Goal: Task Accomplishment & Management: Use online tool/utility

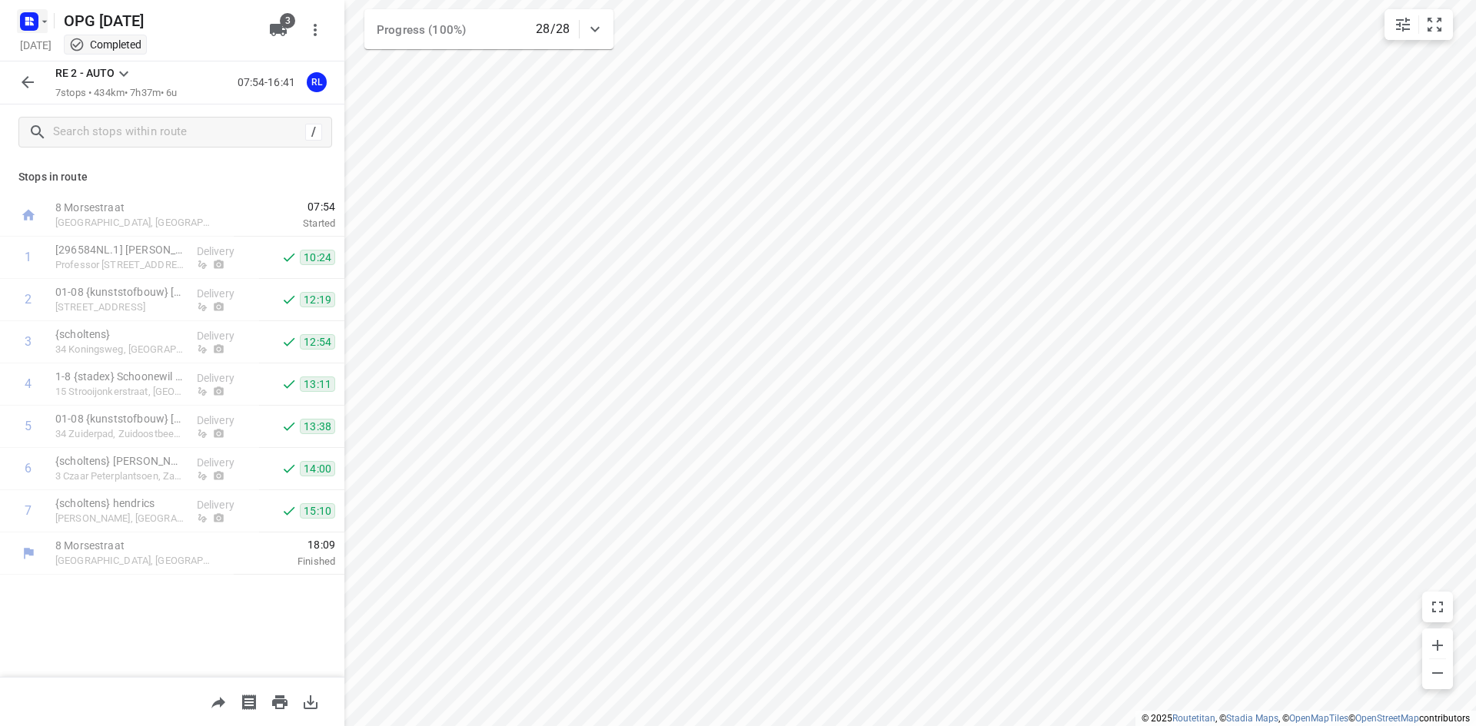
click at [23, 32] on icon "button" at bounding box center [29, 21] width 25 height 25
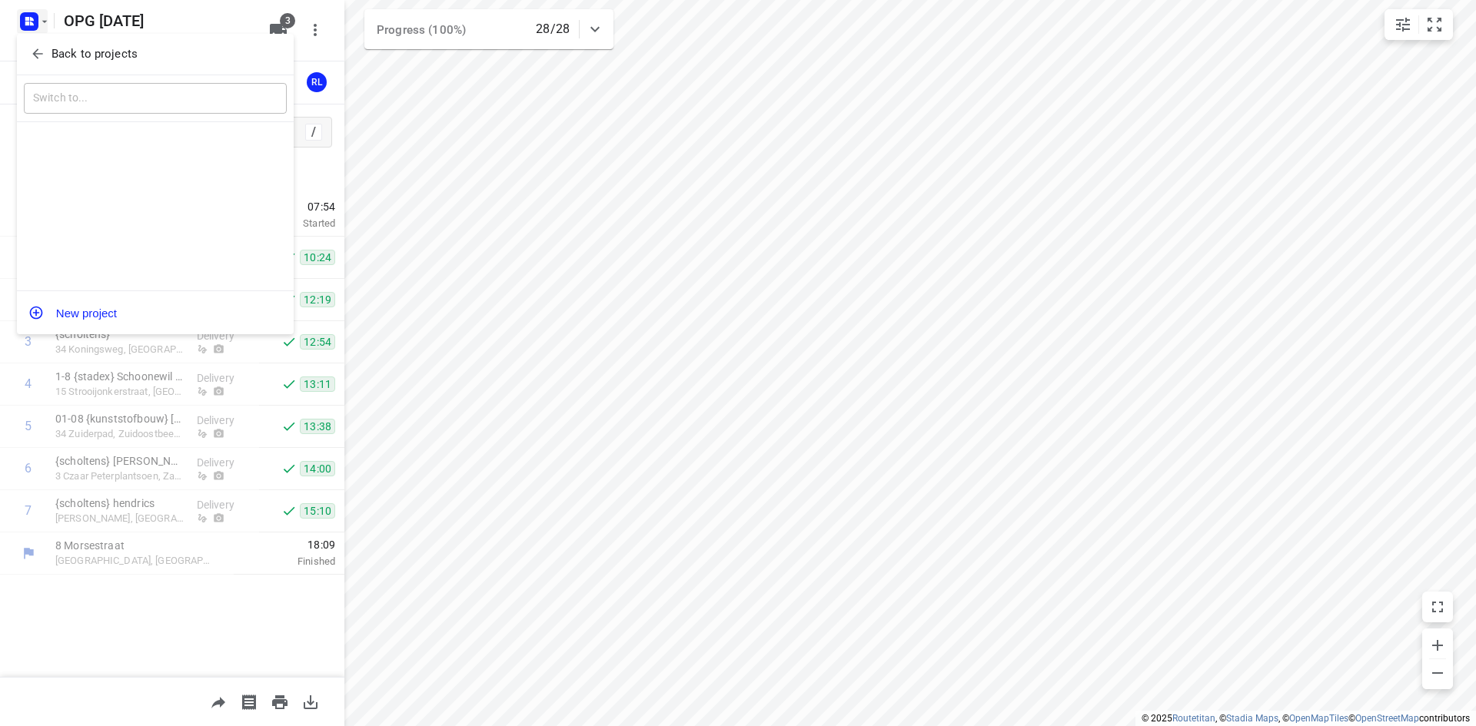
click at [42, 56] on icon "button" at bounding box center [37, 53] width 15 height 15
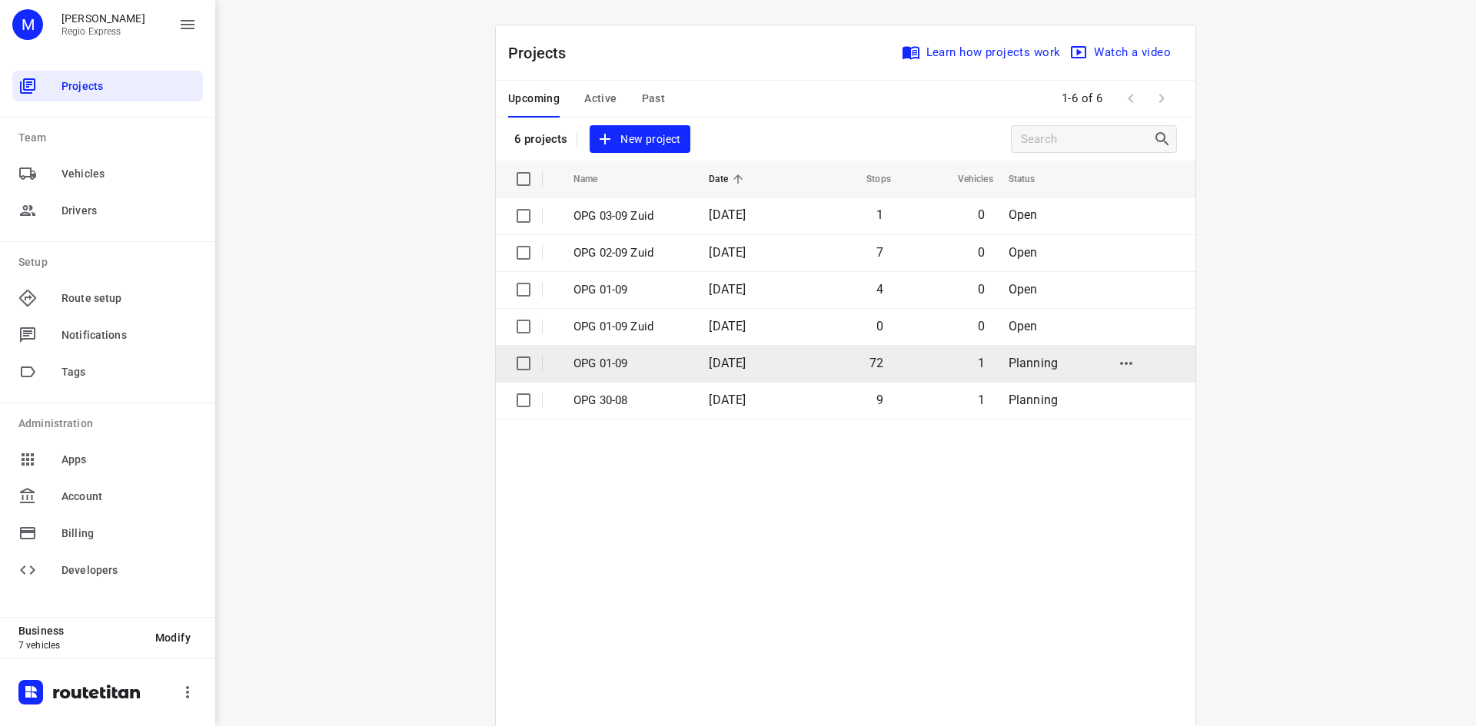
click at [629, 351] on td "OPG 01-09" at bounding box center [627, 363] width 138 height 37
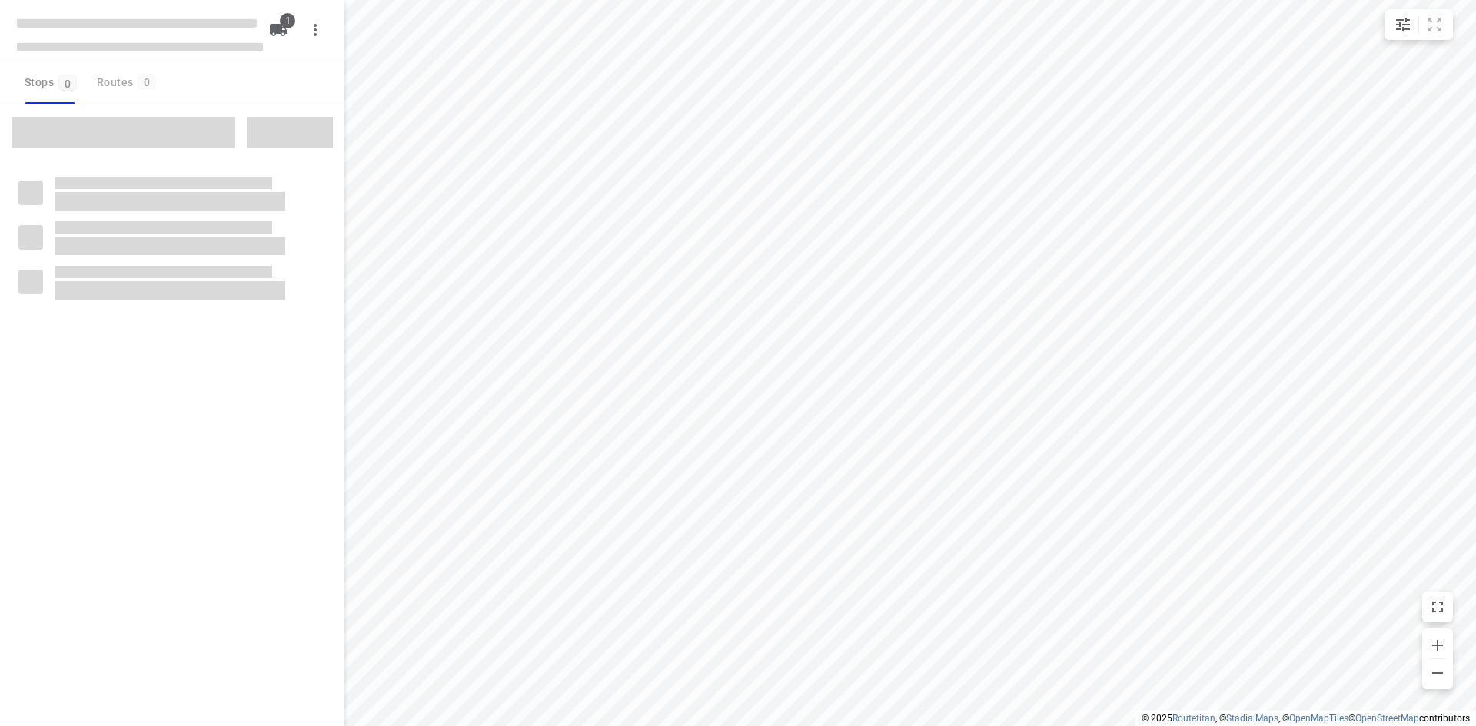
type input "distance"
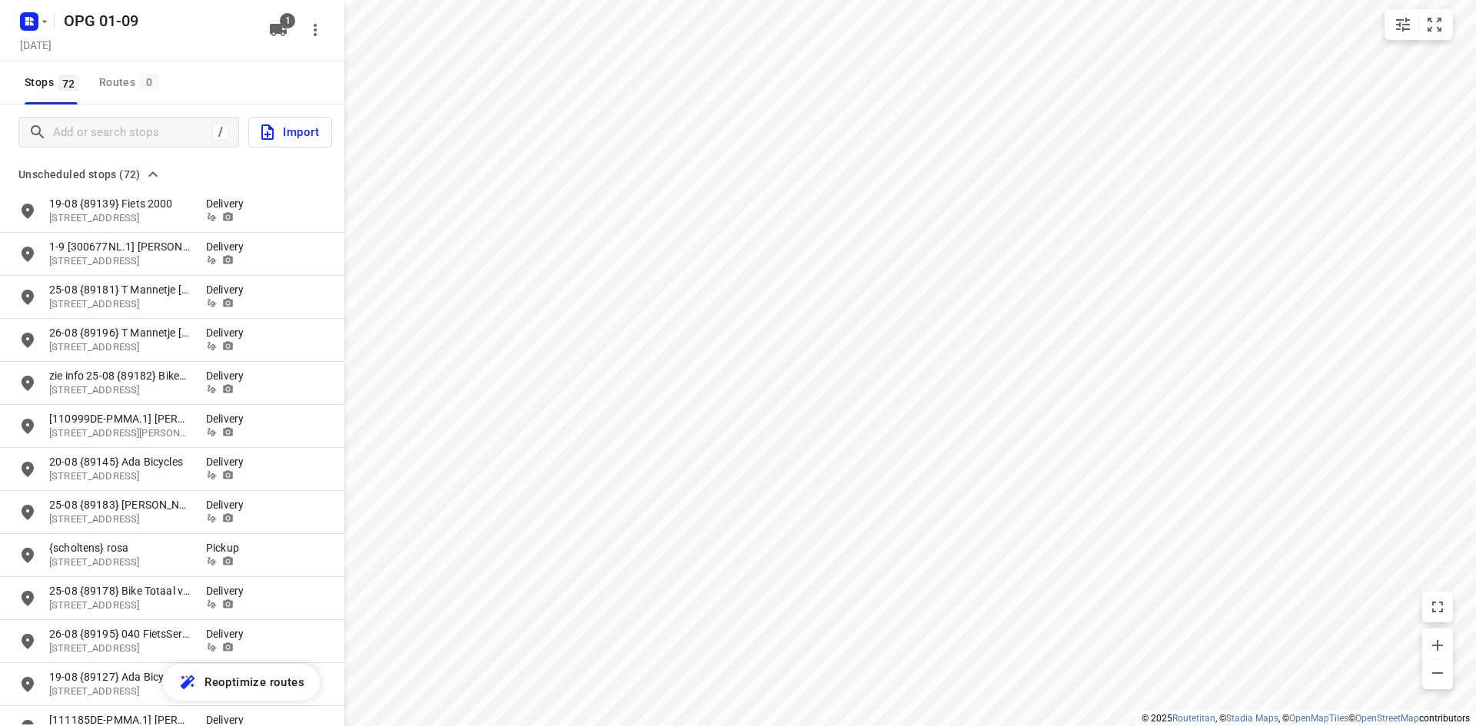
click at [135, 148] on div "/ Import" at bounding box center [172, 132] width 344 height 55
click at [135, 141] on input "Add or search stops" at bounding box center [133, 133] width 158 height 24
click at [135, 135] on input "Add or search stops" at bounding box center [192, 133] width 277 height 24
click at [133, 128] on input "Add or search stops" at bounding box center [192, 133] width 277 height 24
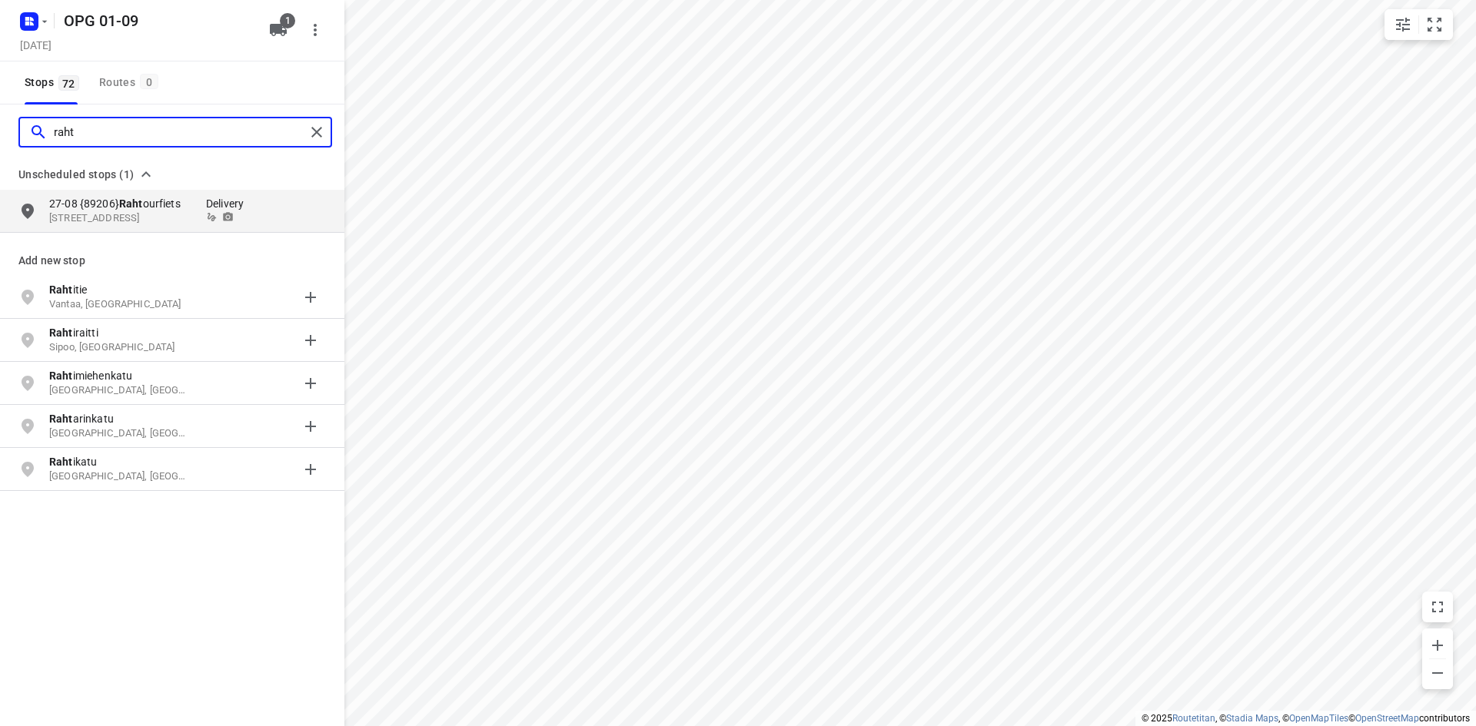
type input "raht"
click at [227, 141] on input "raht" at bounding box center [179, 133] width 251 height 24
click at [119, 218] on p "[STREET_ADDRESS]" at bounding box center [119, 218] width 141 height 15
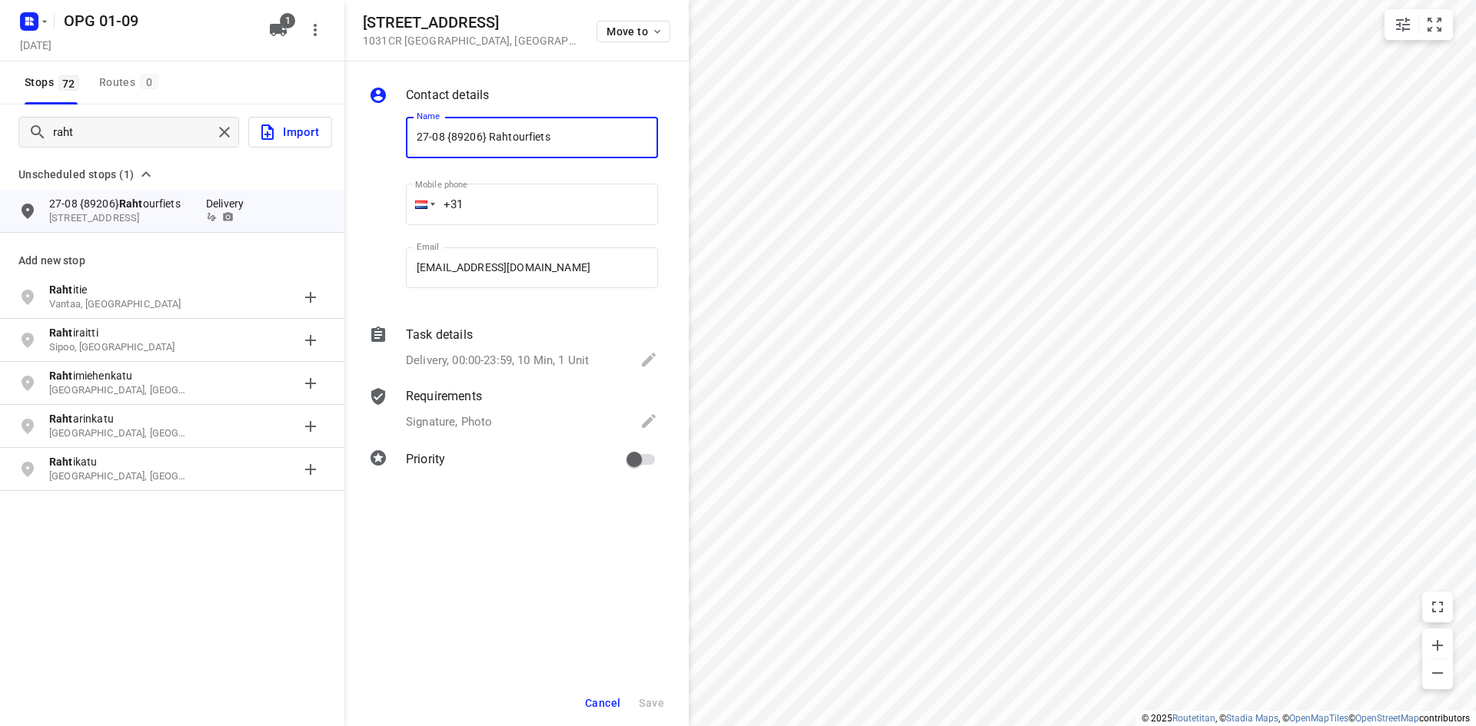
click at [514, 211] on input "+31" at bounding box center [532, 205] width 252 height 42
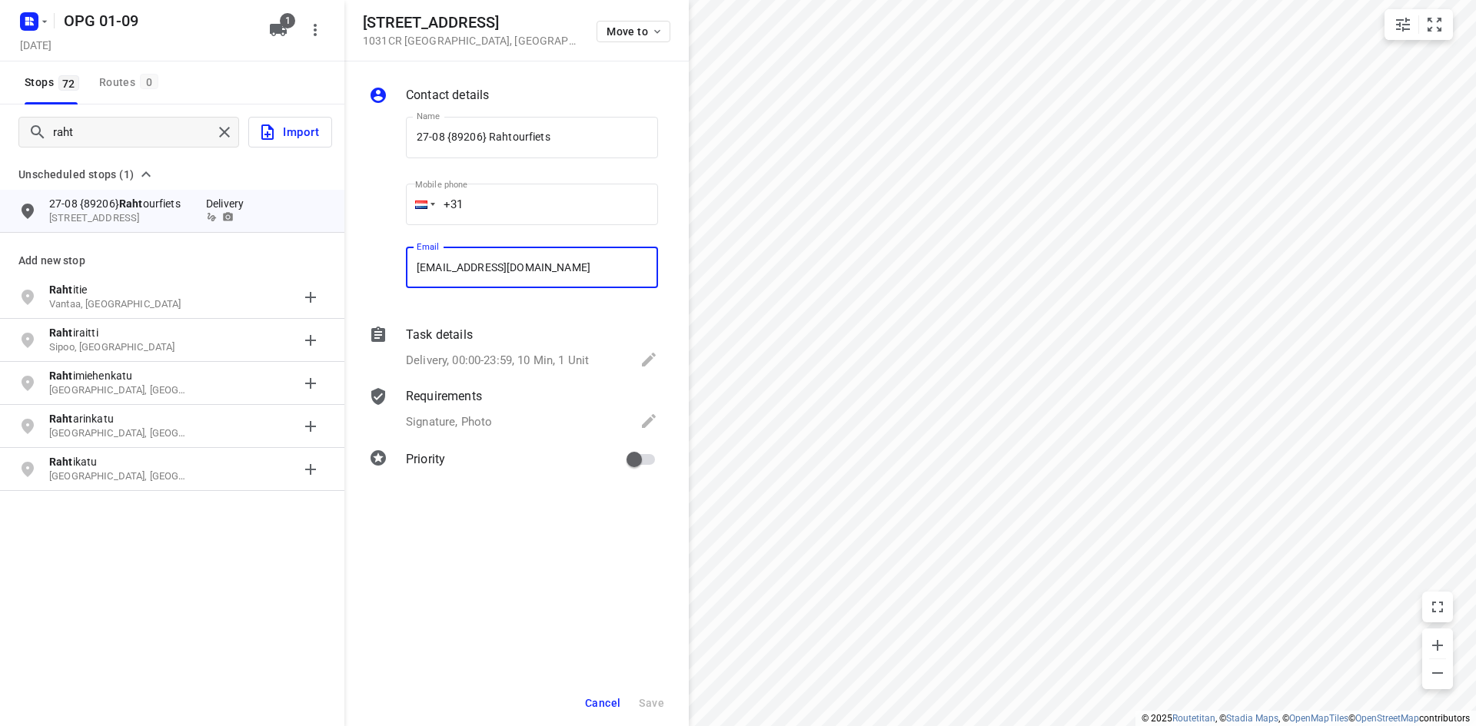
click at [543, 260] on input "[EMAIL_ADDRESS][DOMAIN_NAME]" at bounding box center [532, 269] width 252 height 42
drag, startPoint x: 234, startPoint y: 140, endPoint x: 215, endPoint y: 135, distance: 19.2
click at [234, 140] on div at bounding box center [227, 132] width 28 height 23
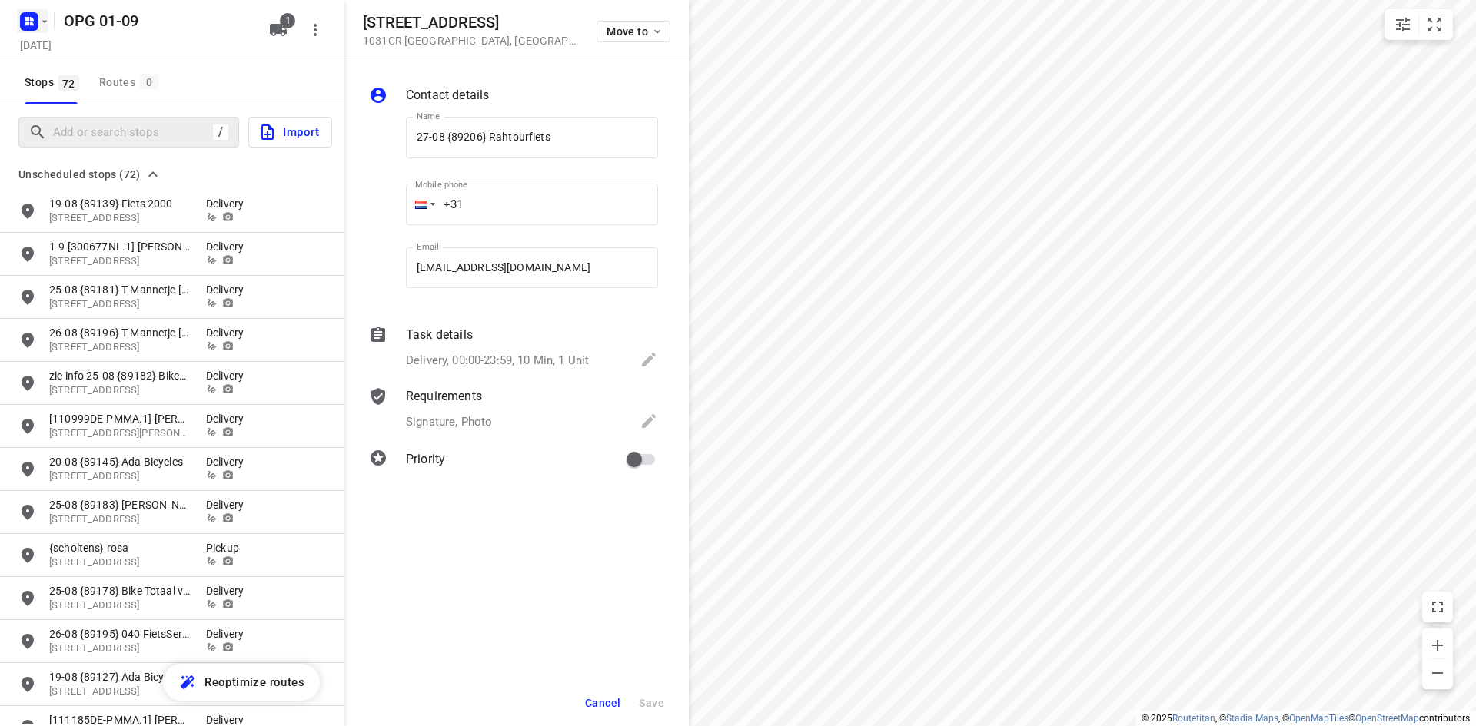
click at [29, 28] on rect "button" at bounding box center [29, 21] width 18 height 18
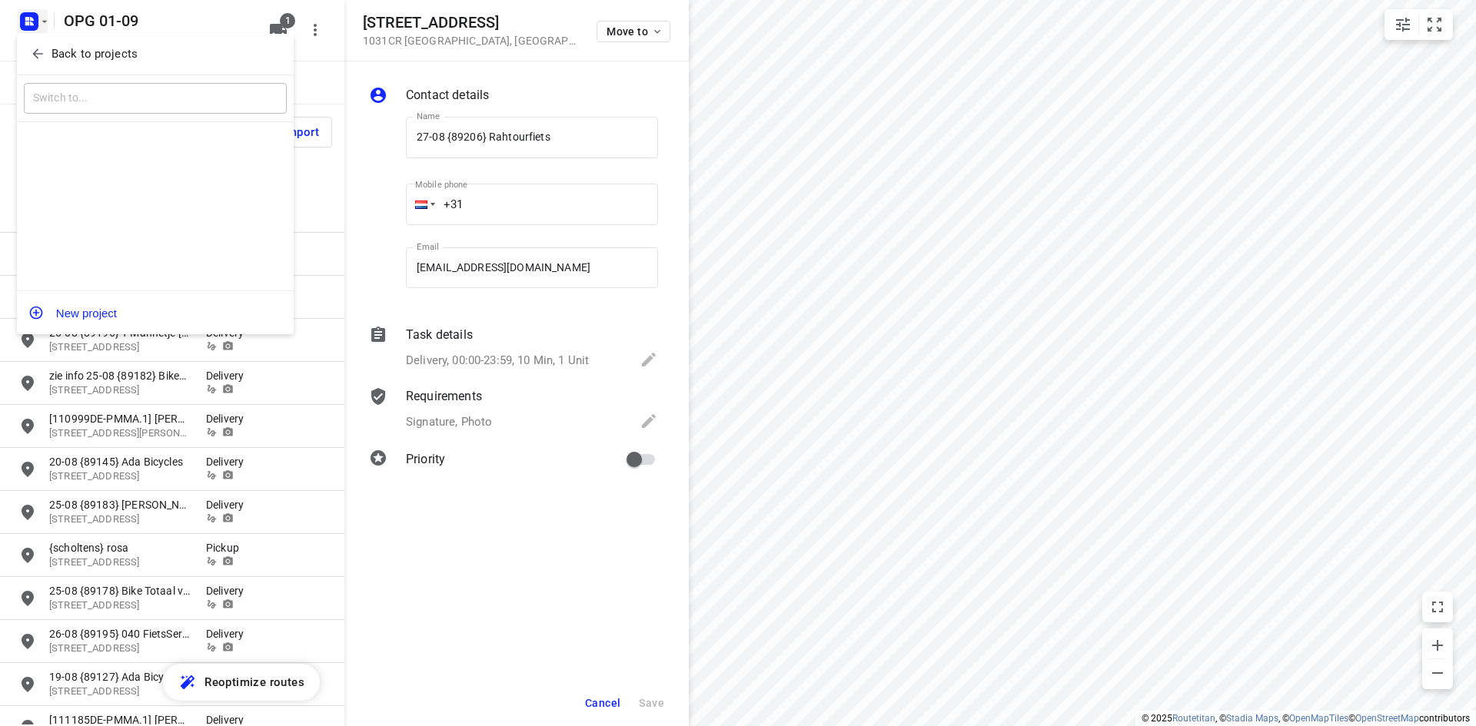
click at [48, 62] on span "Back to projects" at bounding box center [155, 54] width 251 height 18
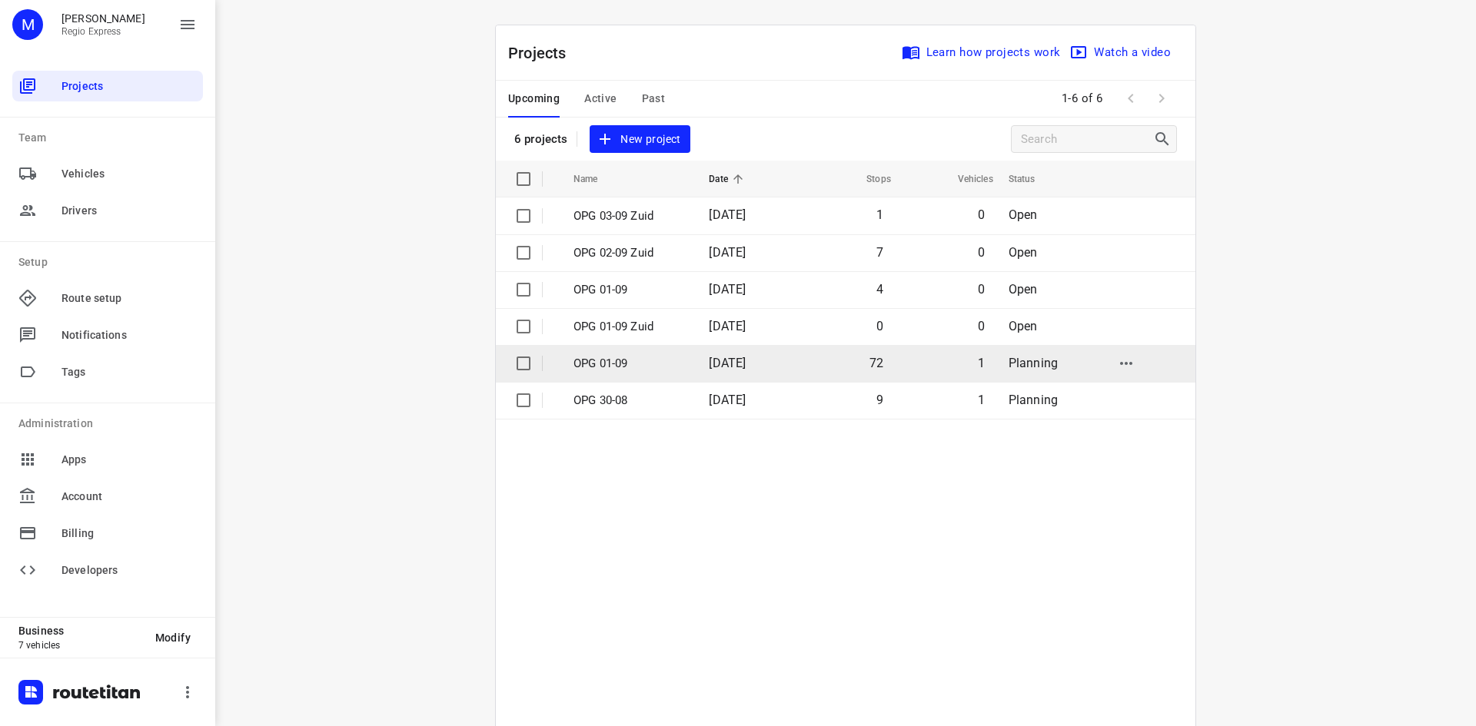
click at [882, 377] on td "72" at bounding box center [845, 363] width 98 height 37
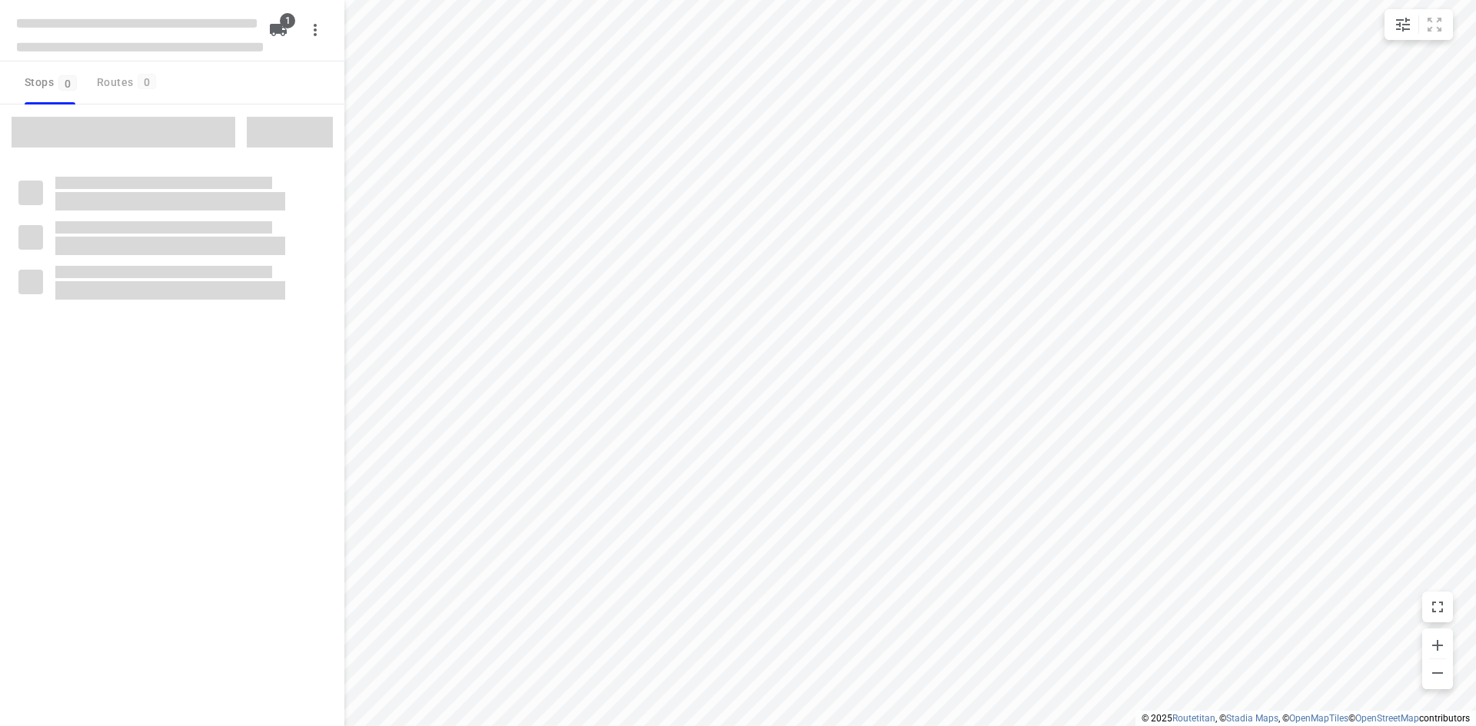
type input "distance"
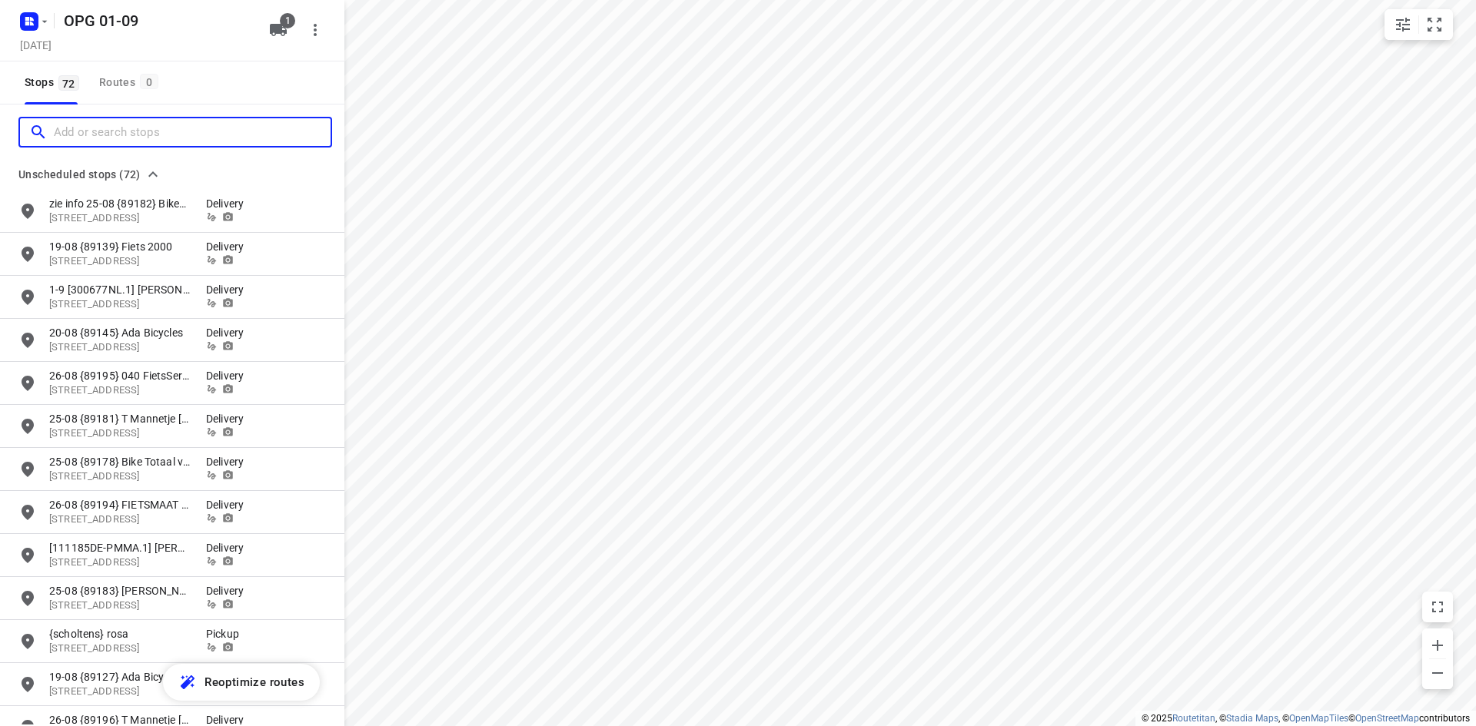
click at [53, 131] on div at bounding box center [179, 133] width 301 height 24
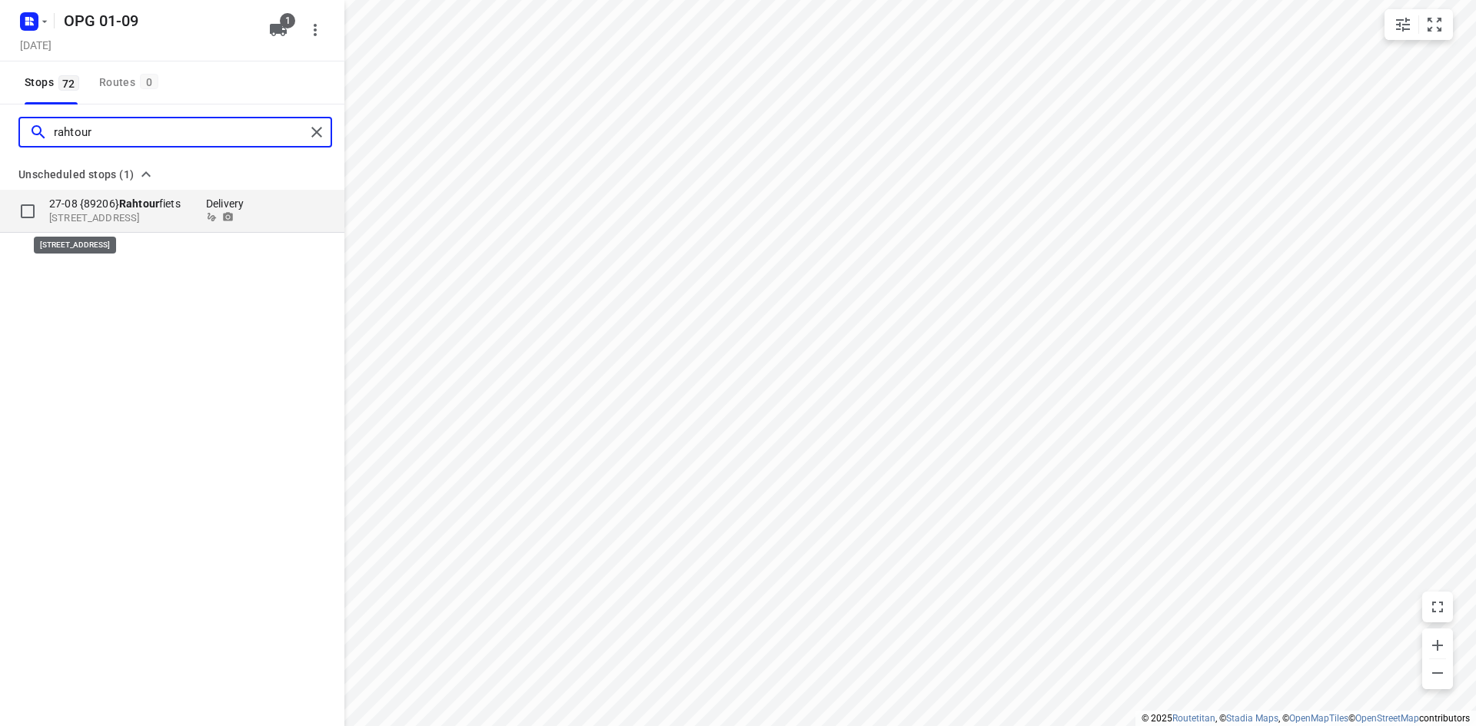
type input "rahtour"
click at [111, 214] on p "[STREET_ADDRESS]" at bounding box center [119, 218] width 141 height 15
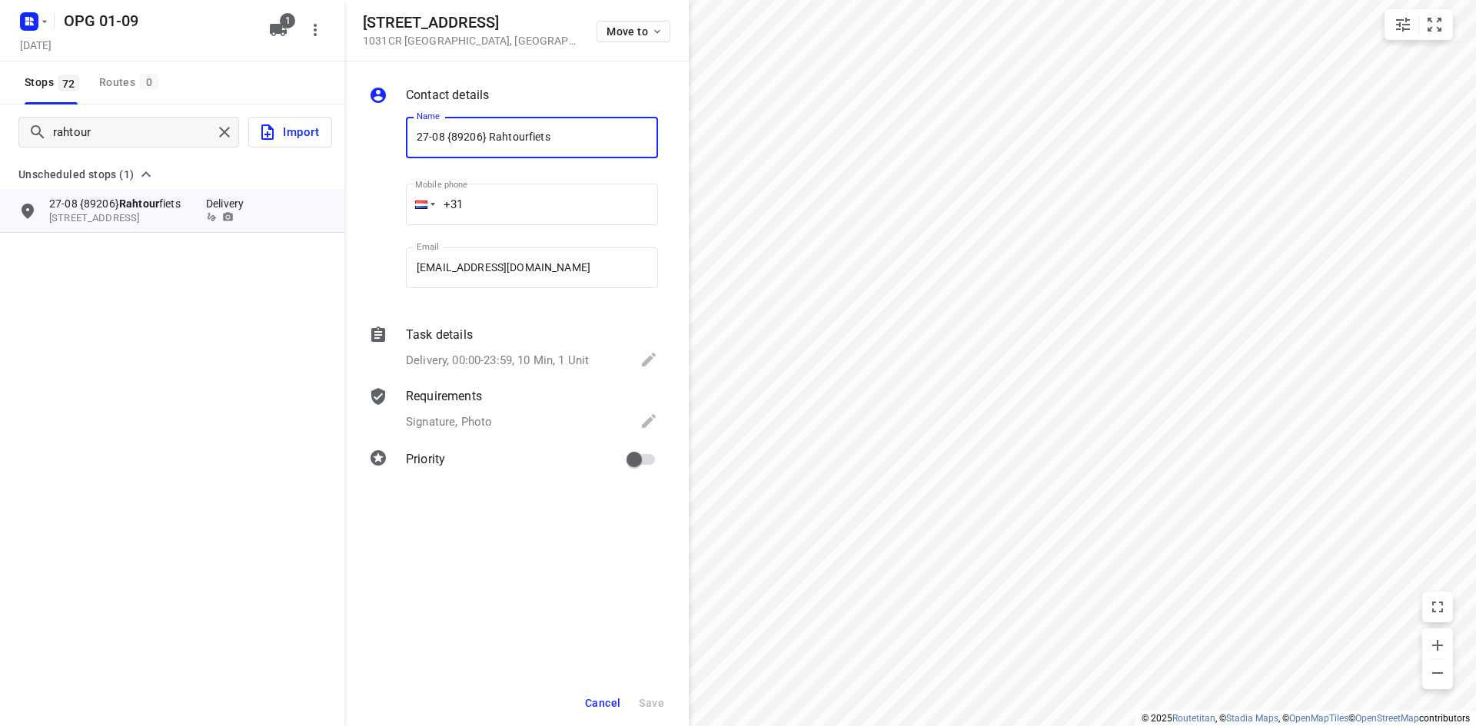
drag, startPoint x: 444, startPoint y: 135, endPoint x: 413, endPoint y: 133, distance: 30.8
click at [413, 133] on input "27-08 {89206} Rahtourfiets" at bounding box center [532, 138] width 252 height 42
click at [442, 141] on input "27-08 {89206} Rahtourfiets" at bounding box center [532, 138] width 252 height 42
click at [435, 141] on input "27-08 {89206} Rahtourfiets" at bounding box center [532, 138] width 252 height 42
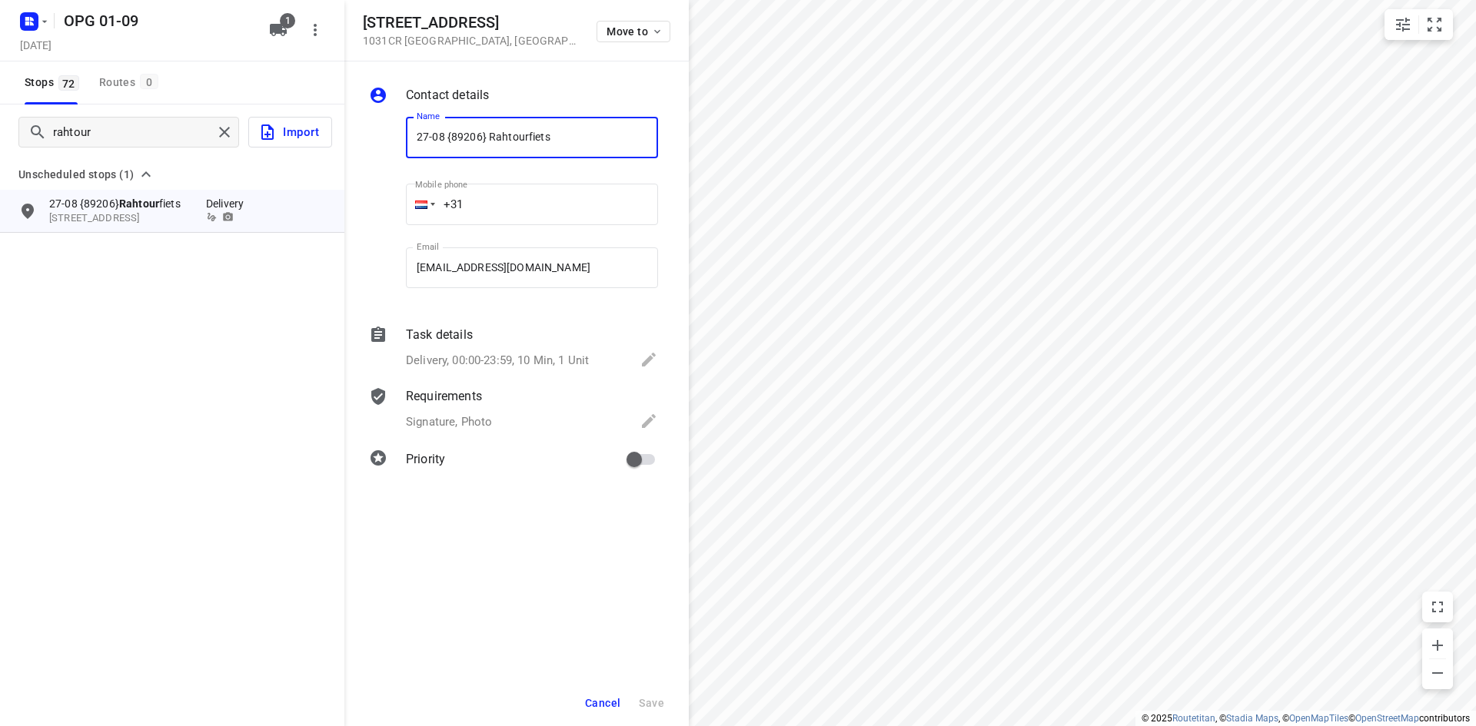
click at [435, 141] on input "27-08 {89206} Rahtourfiets" at bounding box center [532, 138] width 252 height 42
click at [433, 141] on input "27-08 {89206} Rahtourfiets" at bounding box center [532, 138] width 252 height 42
click at [432, 140] on input "27-08 {89206} Rahtourfiets" at bounding box center [532, 138] width 252 height 42
drag, startPoint x: 443, startPoint y: 133, endPoint x: 557, endPoint y: 113, distance: 115.5
click at [418, 133] on input "27-08 {89206} Rahtourfiets" at bounding box center [532, 138] width 252 height 42
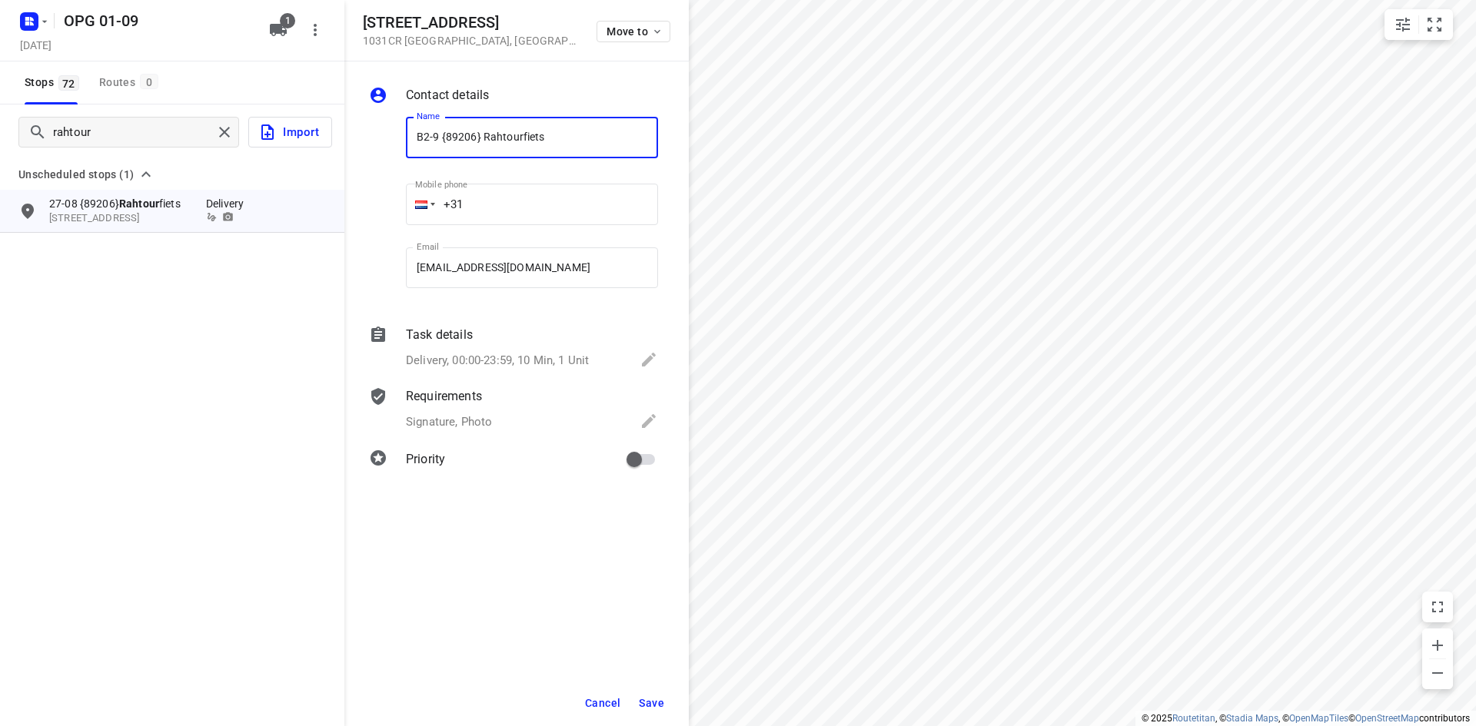
type input "B2-9 {89206} Rahtourfiets"
click at [646, 702] on span "Save" at bounding box center [651, 703] width 25 height 12
click at [623, 698] on button "Cancel" at bounding box center [603, 704] width 48 height 28
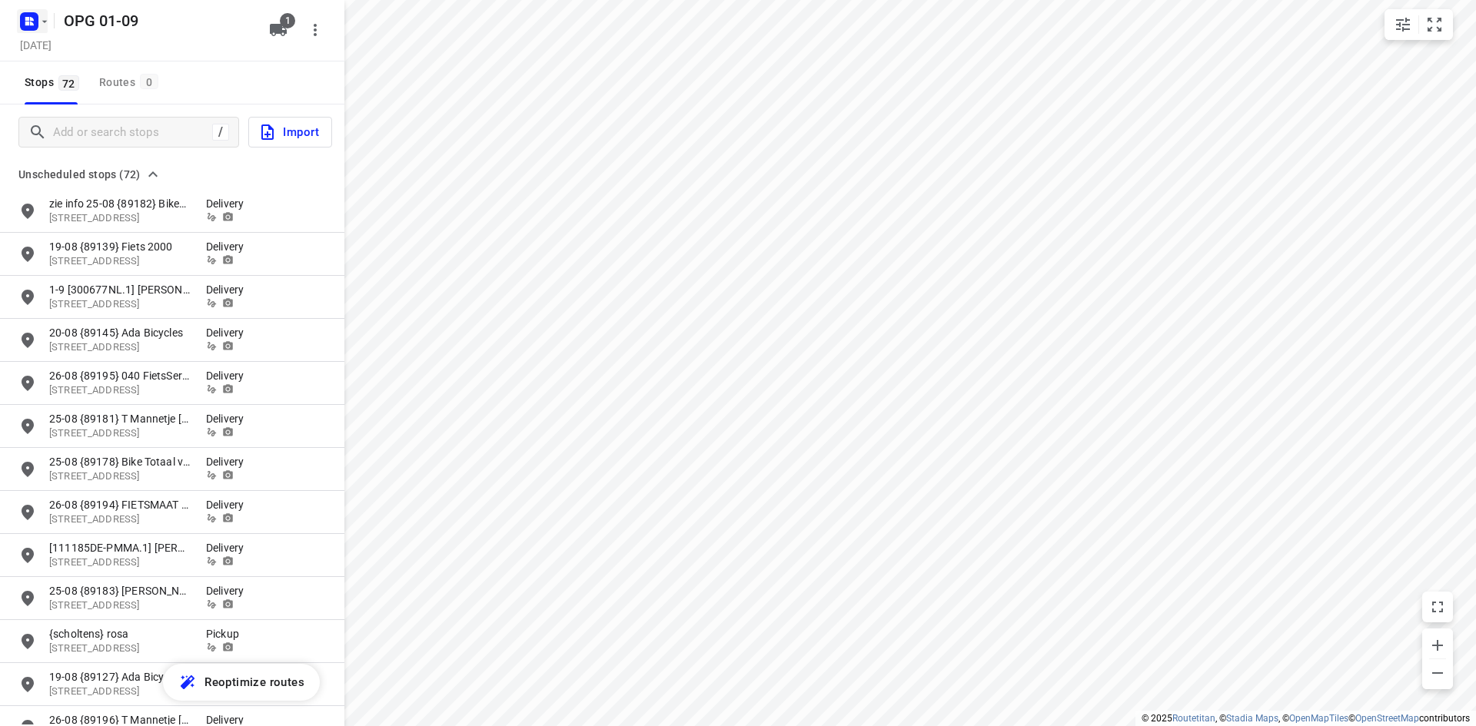
click at [32, 19] on icon "button" at bounding box center [32, 19] width 4 height 4
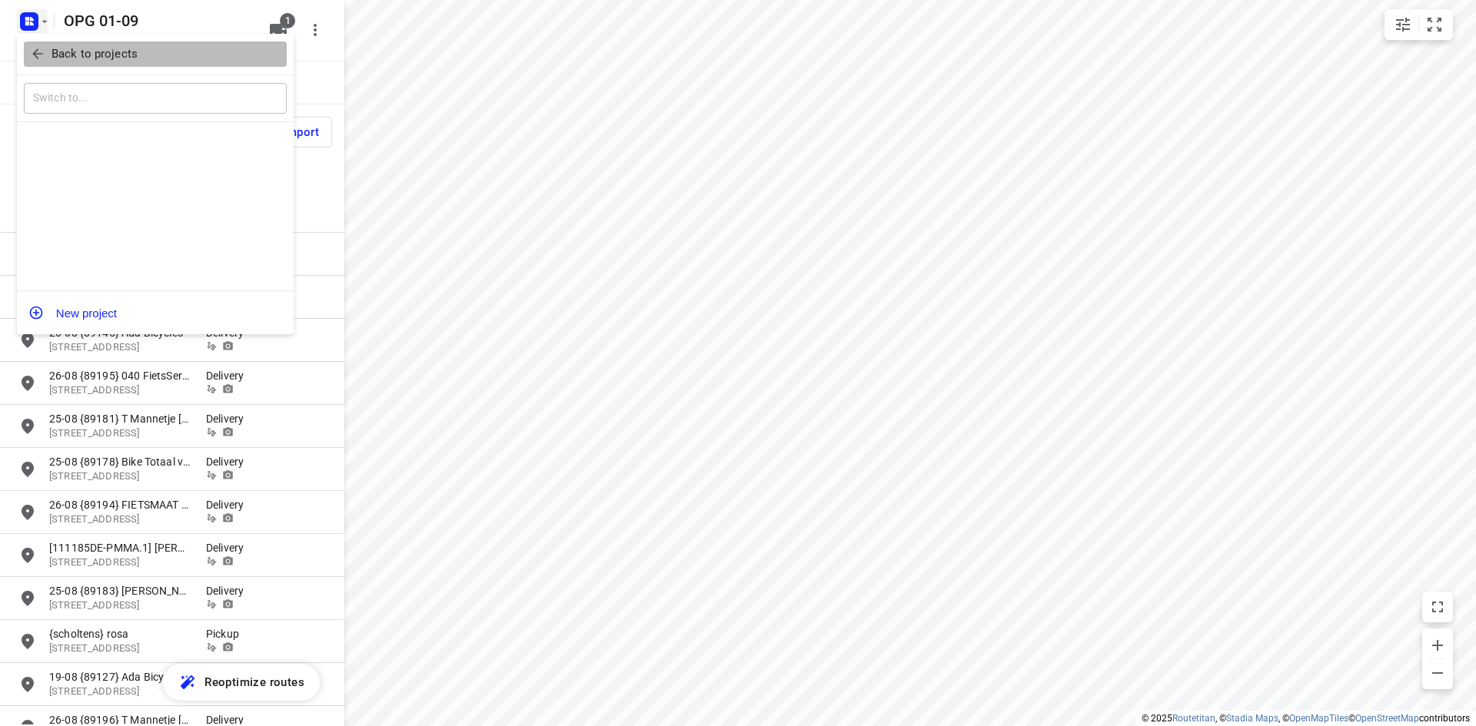
click at [32, 58] on icon "button" at bounding box center [37, 53] width 15 height 15
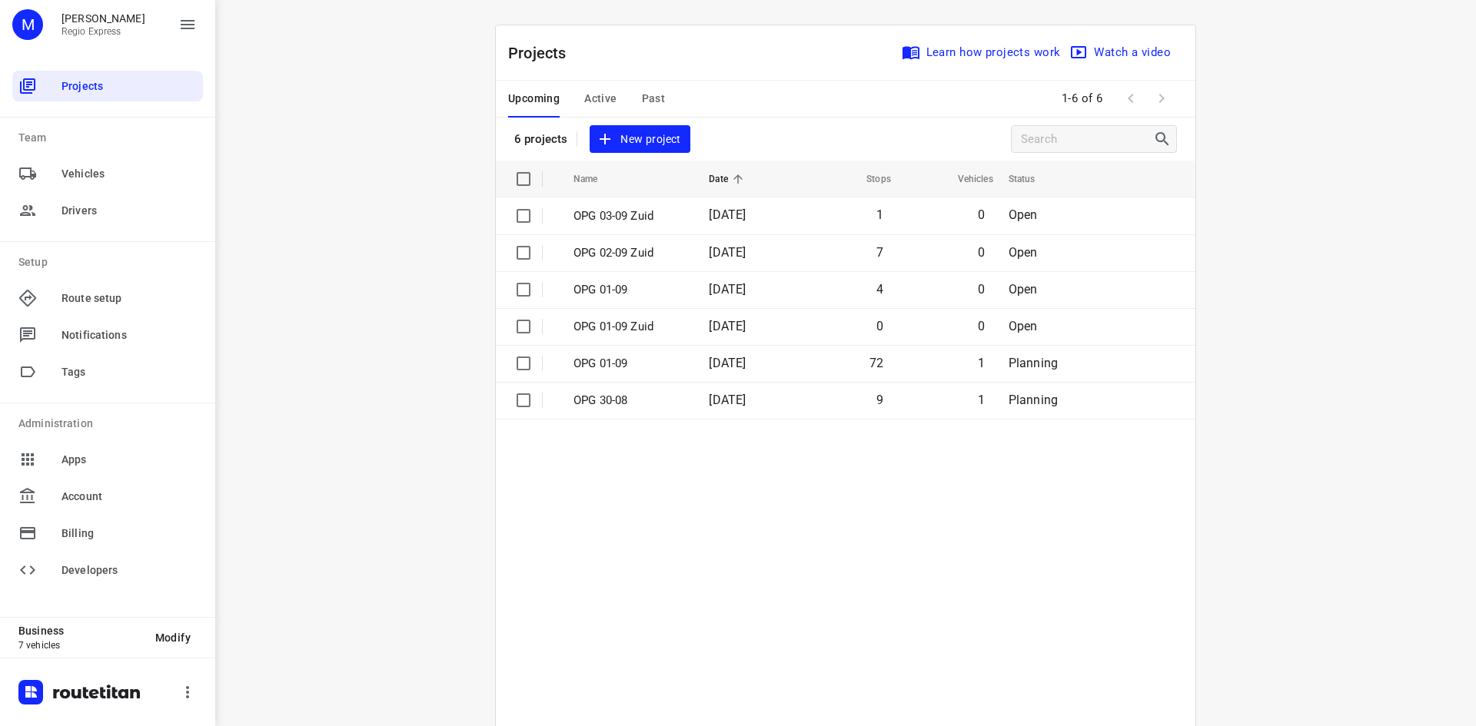
click at [643, 101] on span "Past" at bounding box center [654, 98] width 24 height 19
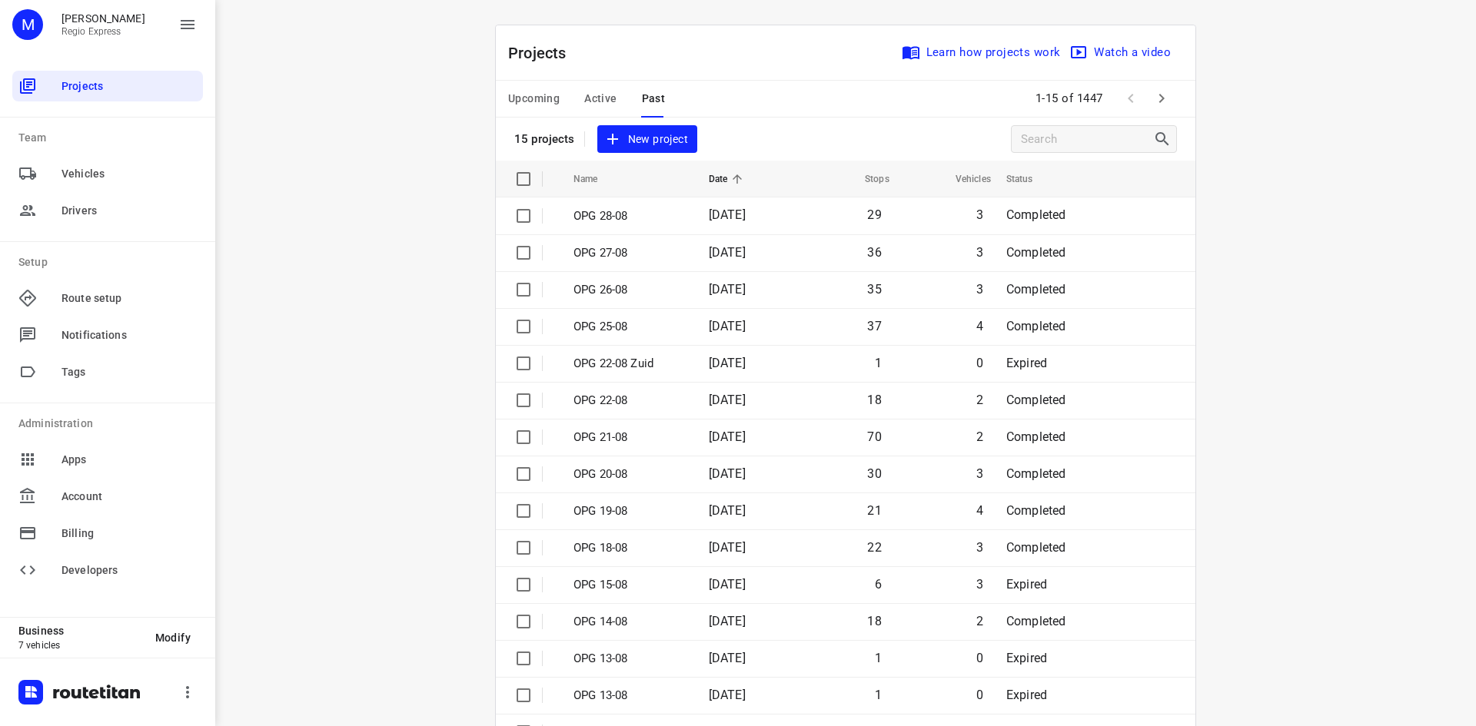
click at [1162, 95] on icon "button" at bounding box center [1161, 98] width 18 height 18
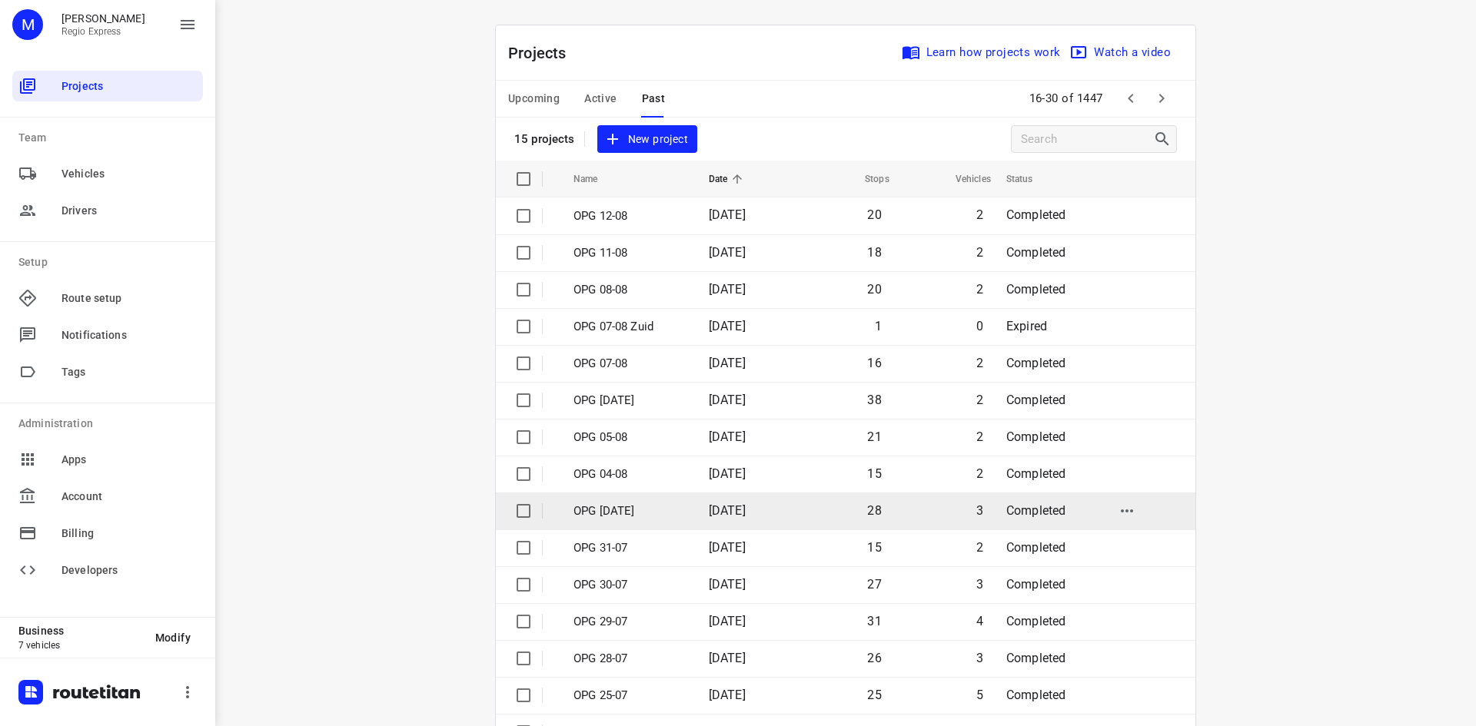
click at [646, 504] on p "OPG [DATE]" at bounding box center [629, 512] width 112 height 18
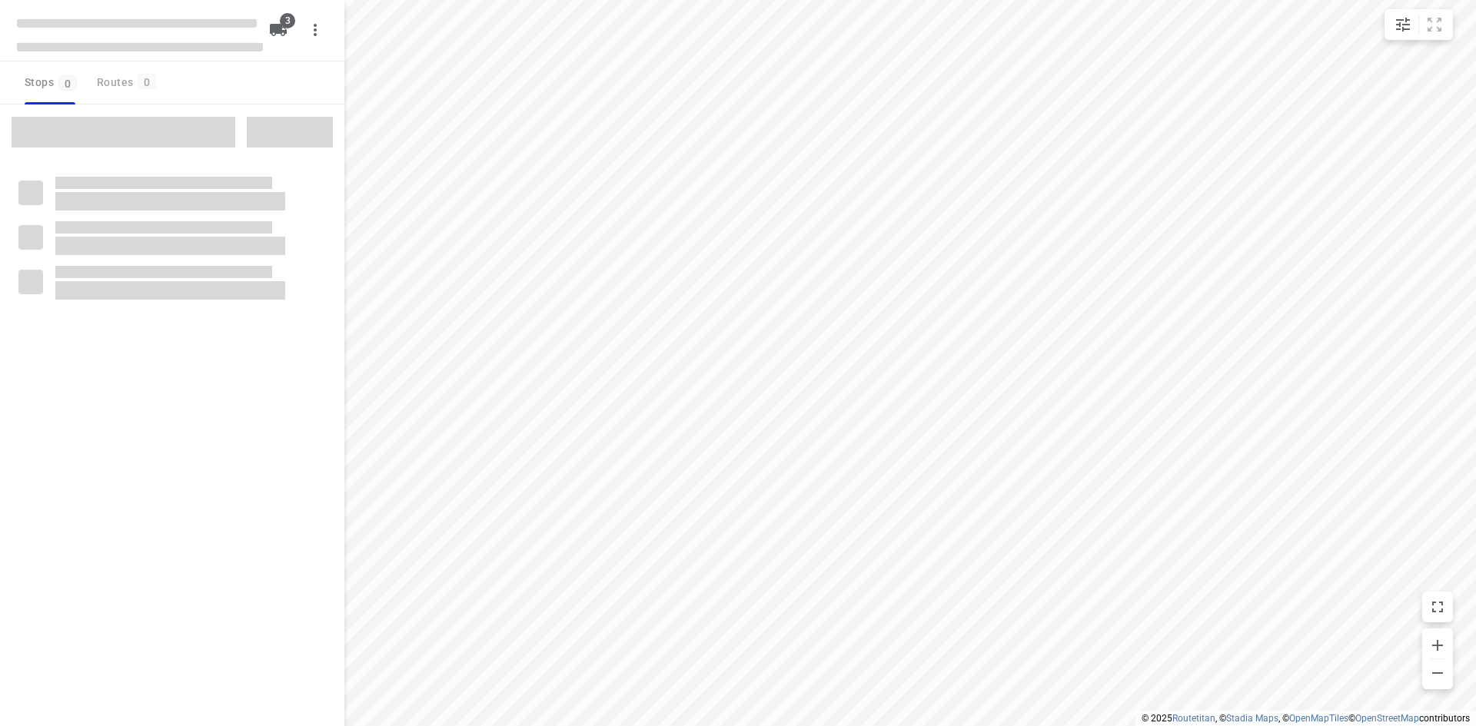
type input "distance"
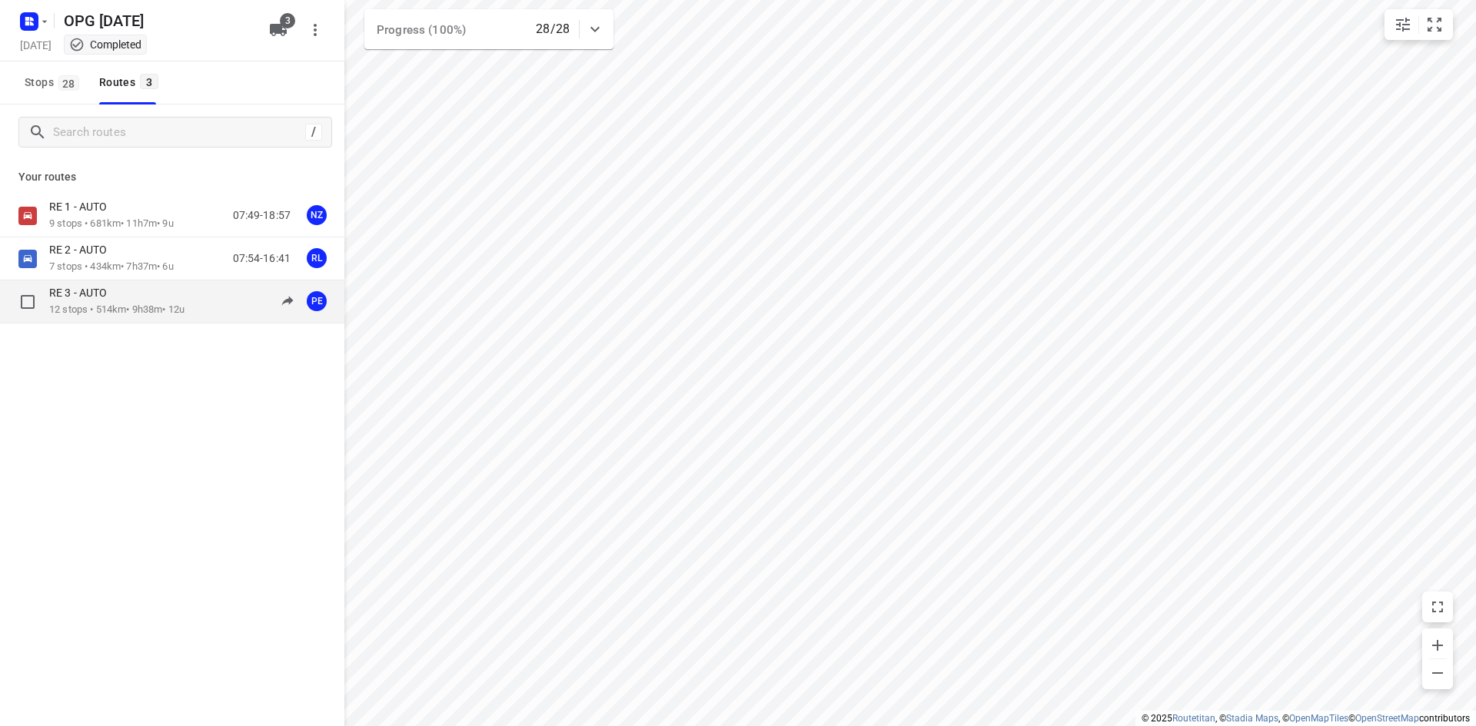
click at [125, 295] on div "RE 3 - AUTO" at bounding box center [116, 294] width 135 height 17
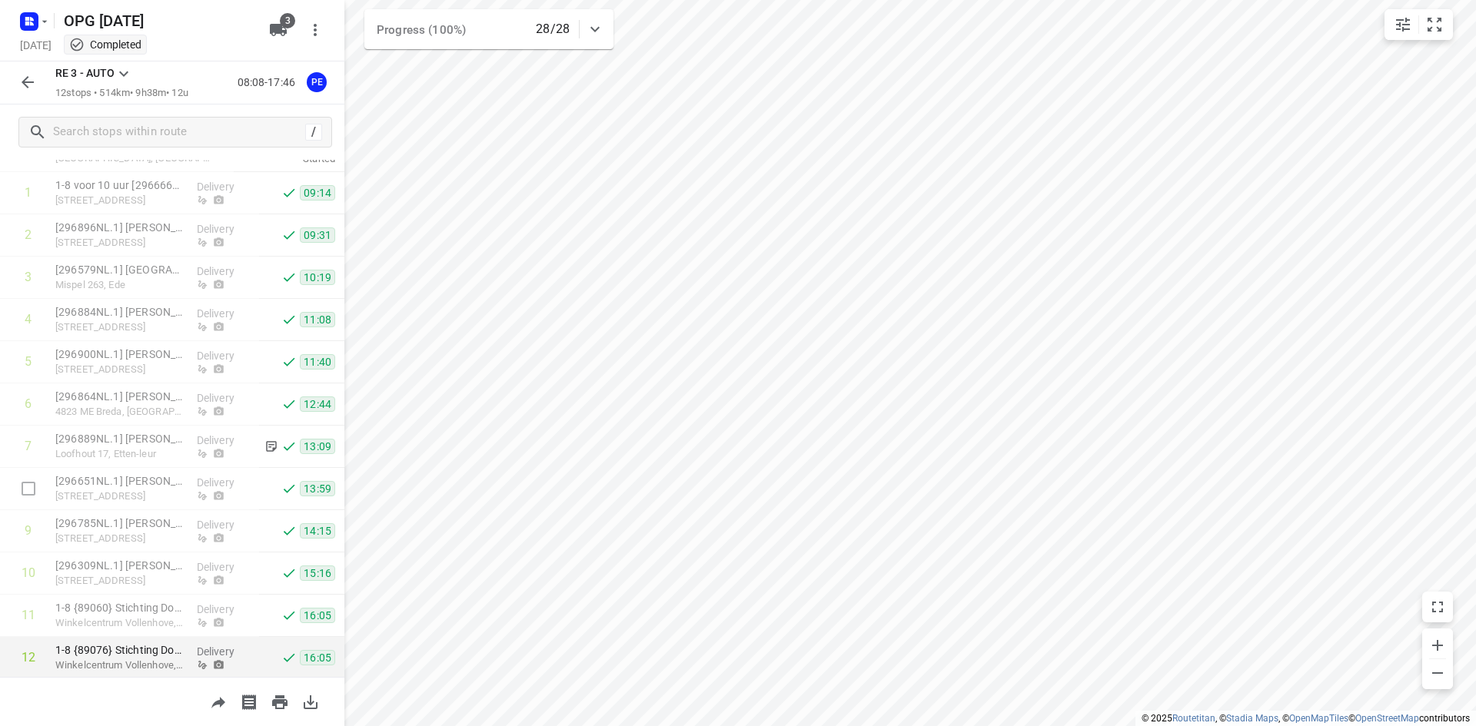
scroll to position [109, 0]
click at [315, 690] on button "button" at bounding box center [310, 702] width 31 height 31
click at [33, 68] on button "button" at bounding box center [27, 82] width 31 height 31
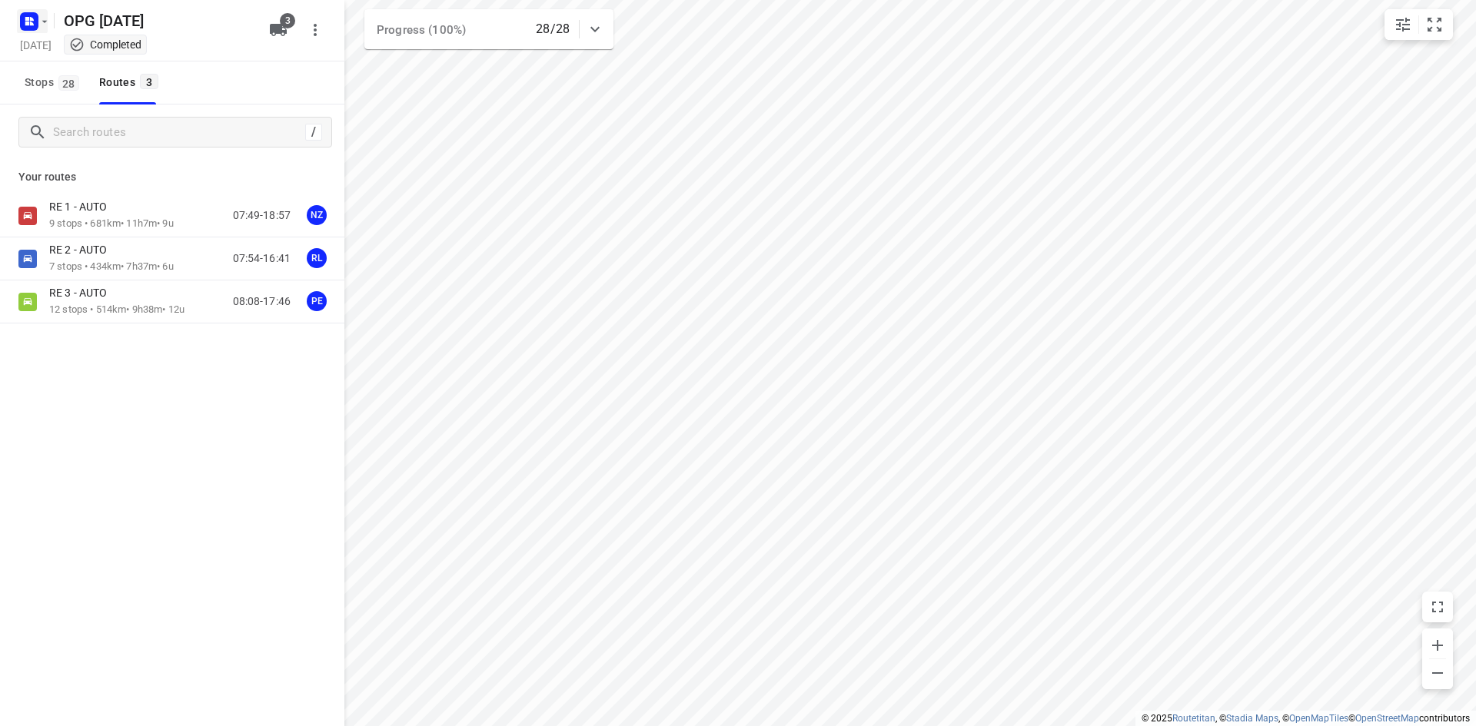
click at [24, 9] on icon "button" at bounding box center [29, 21] width 25 height 25
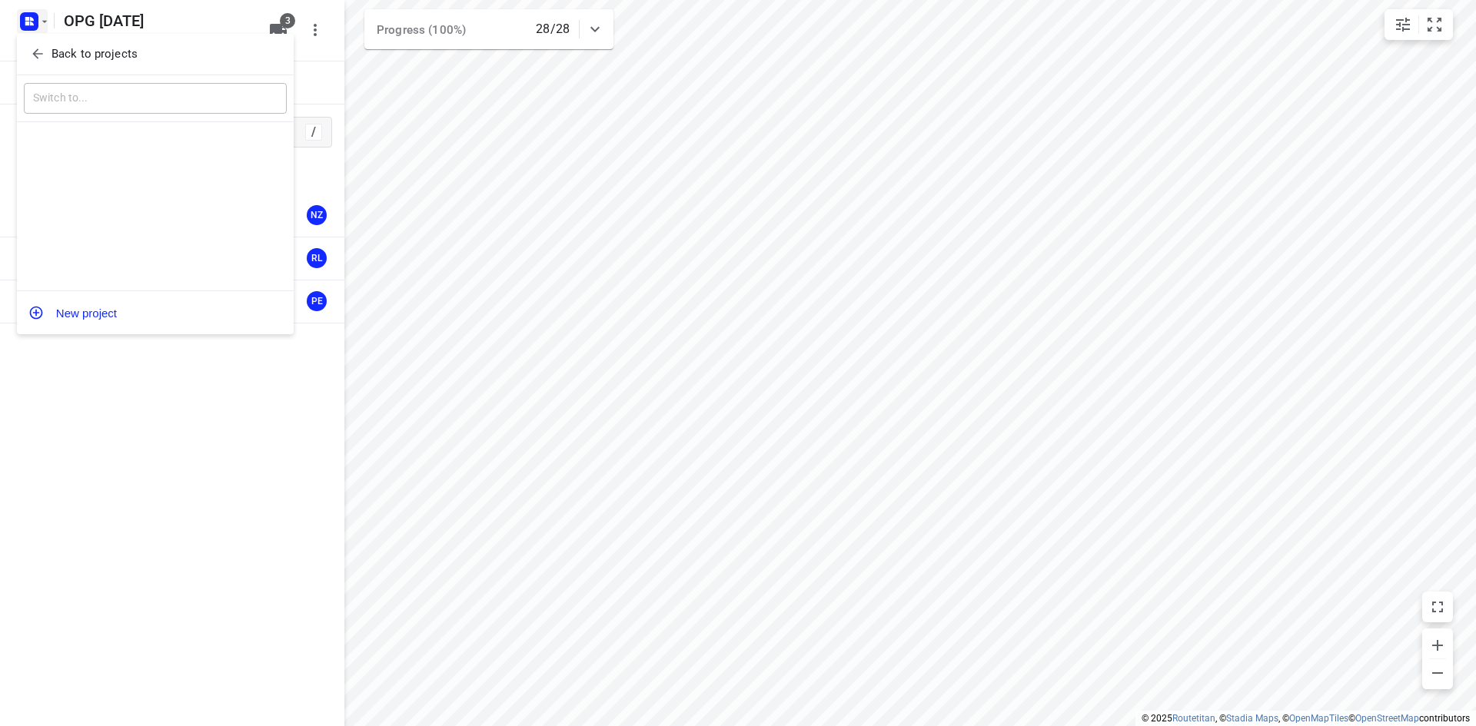
click at [32, 42] on button "Back to projects" at bounding box center [155, 54] width 263 height 25
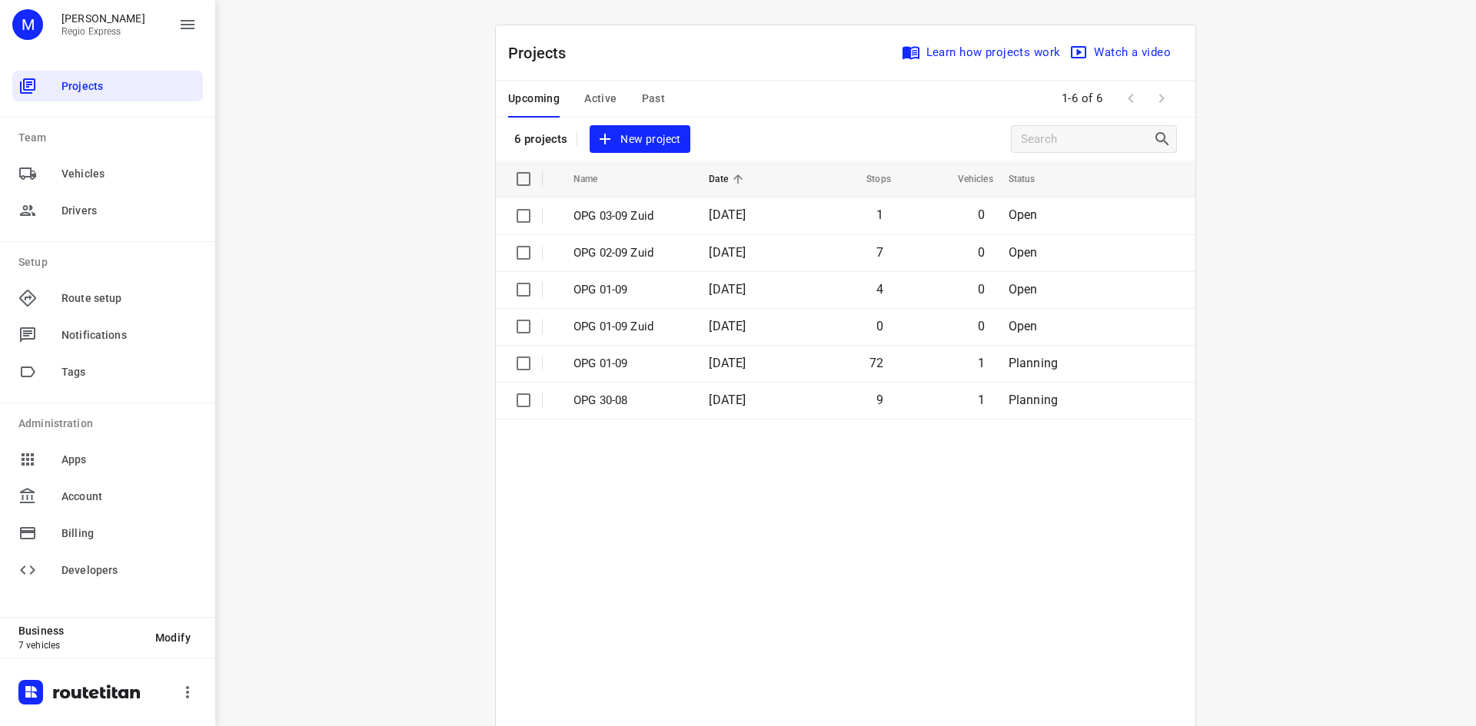
click at [647, 96] on span "Past" at bounding box center [654, 98] width 24 height 19
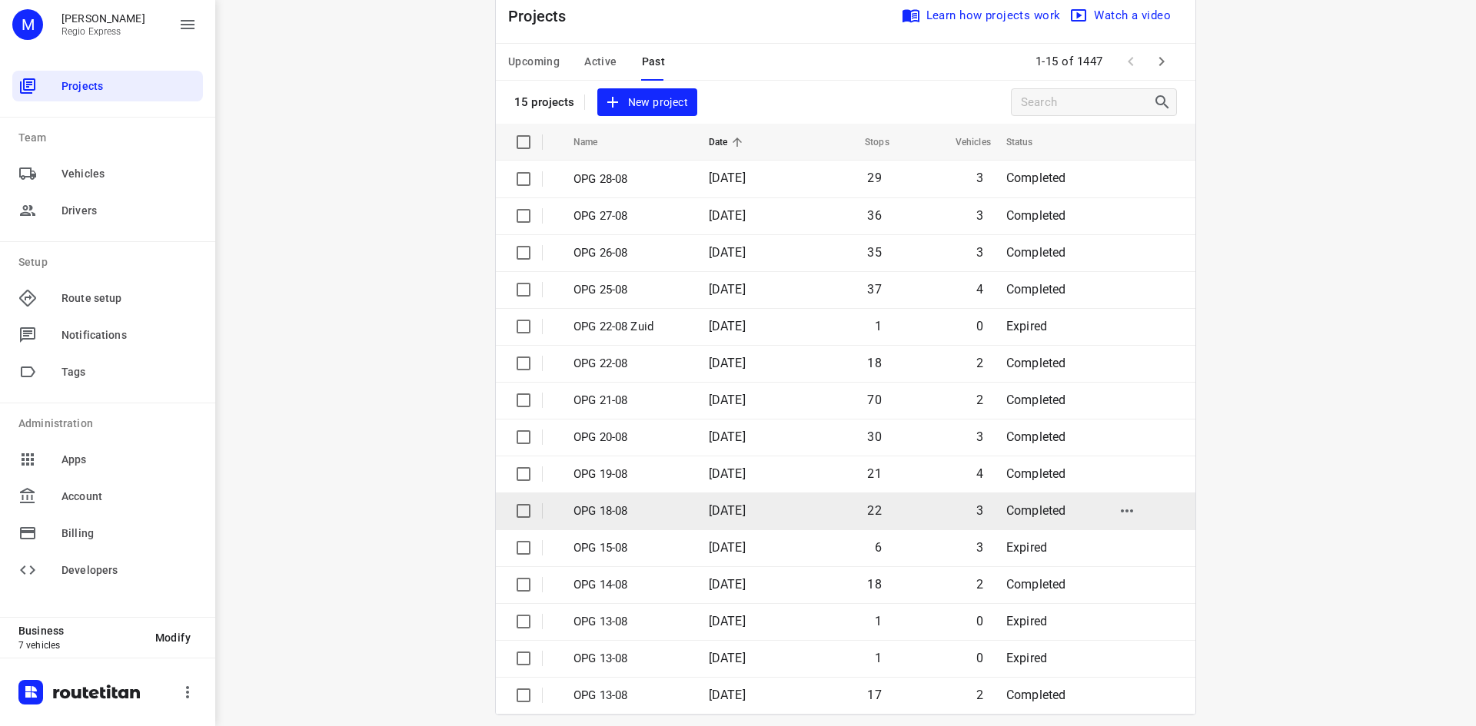
scroll to position [51, 0]
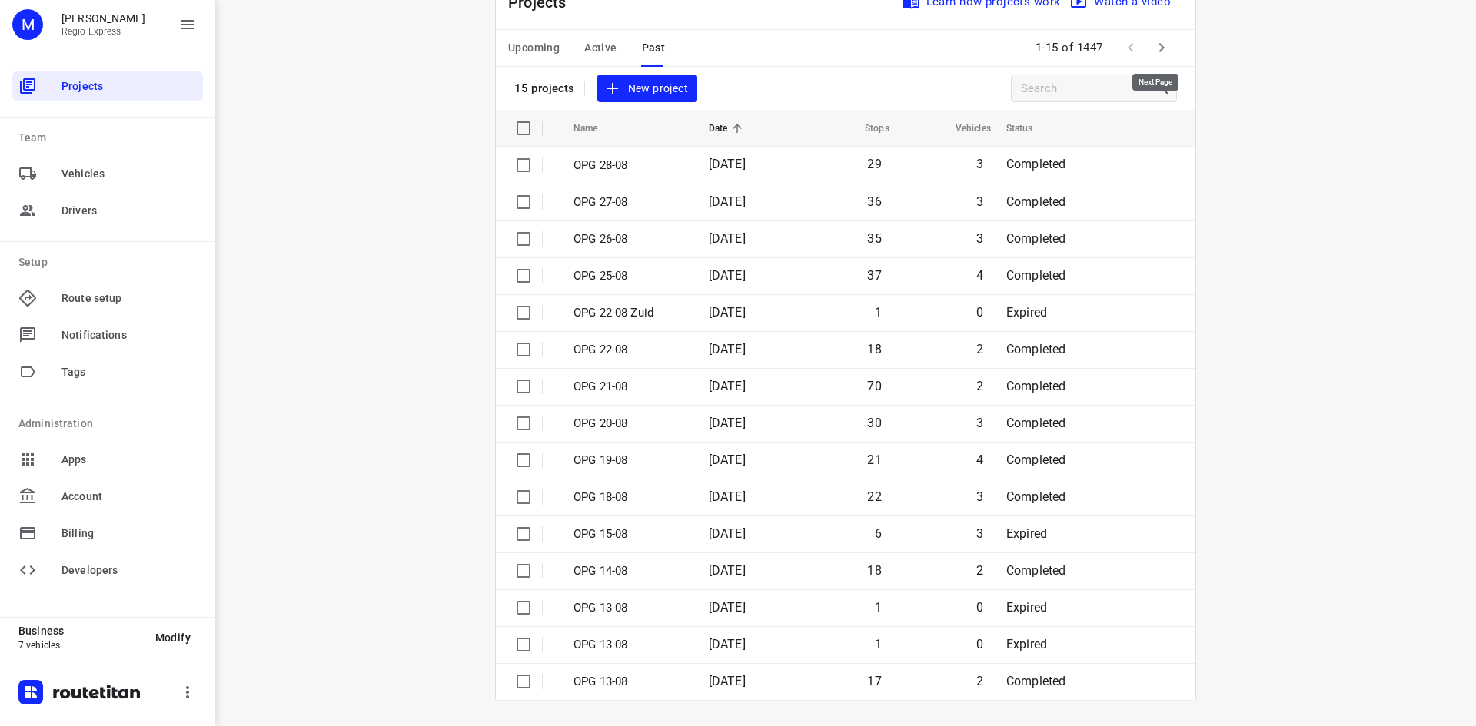
click at [1169, 49] on button "button" at bounding box center [1161, 47] width 31 height 31
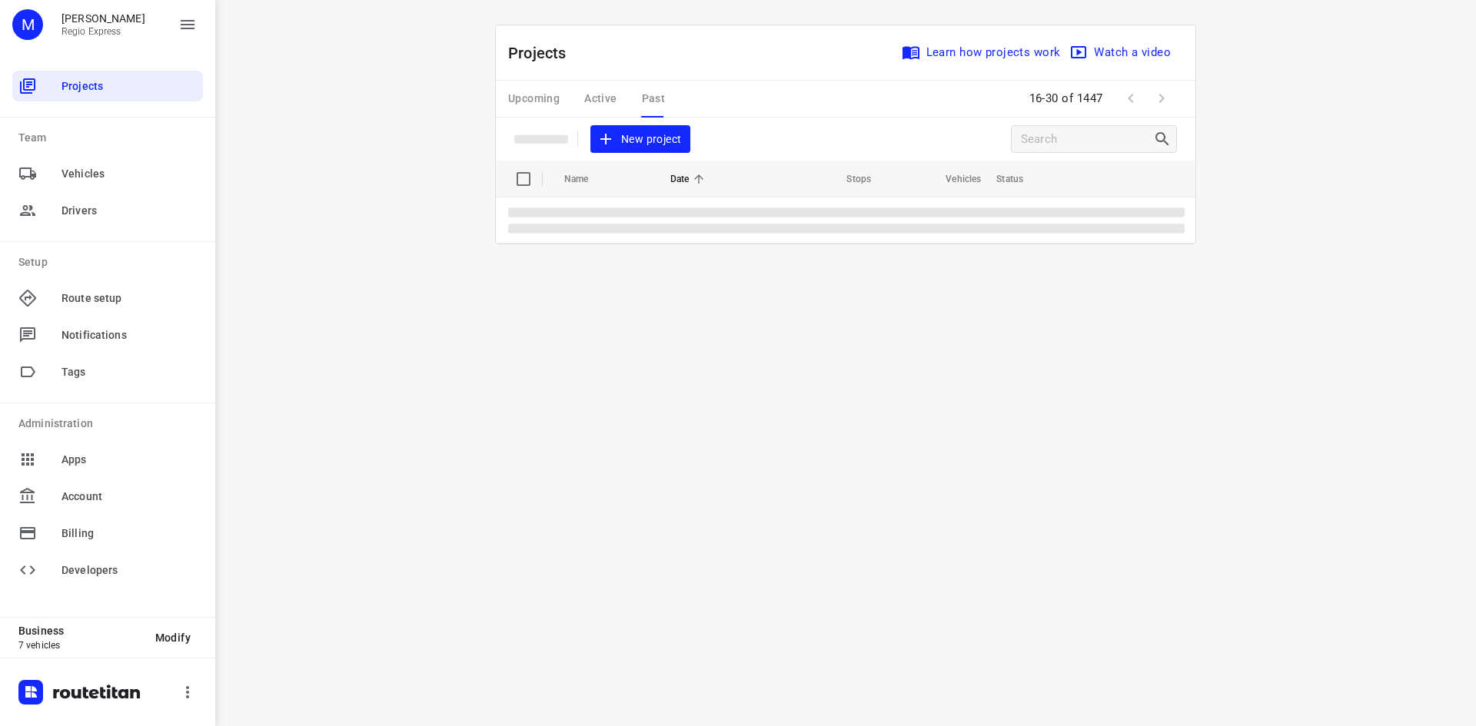
scroll to position [0, 0]
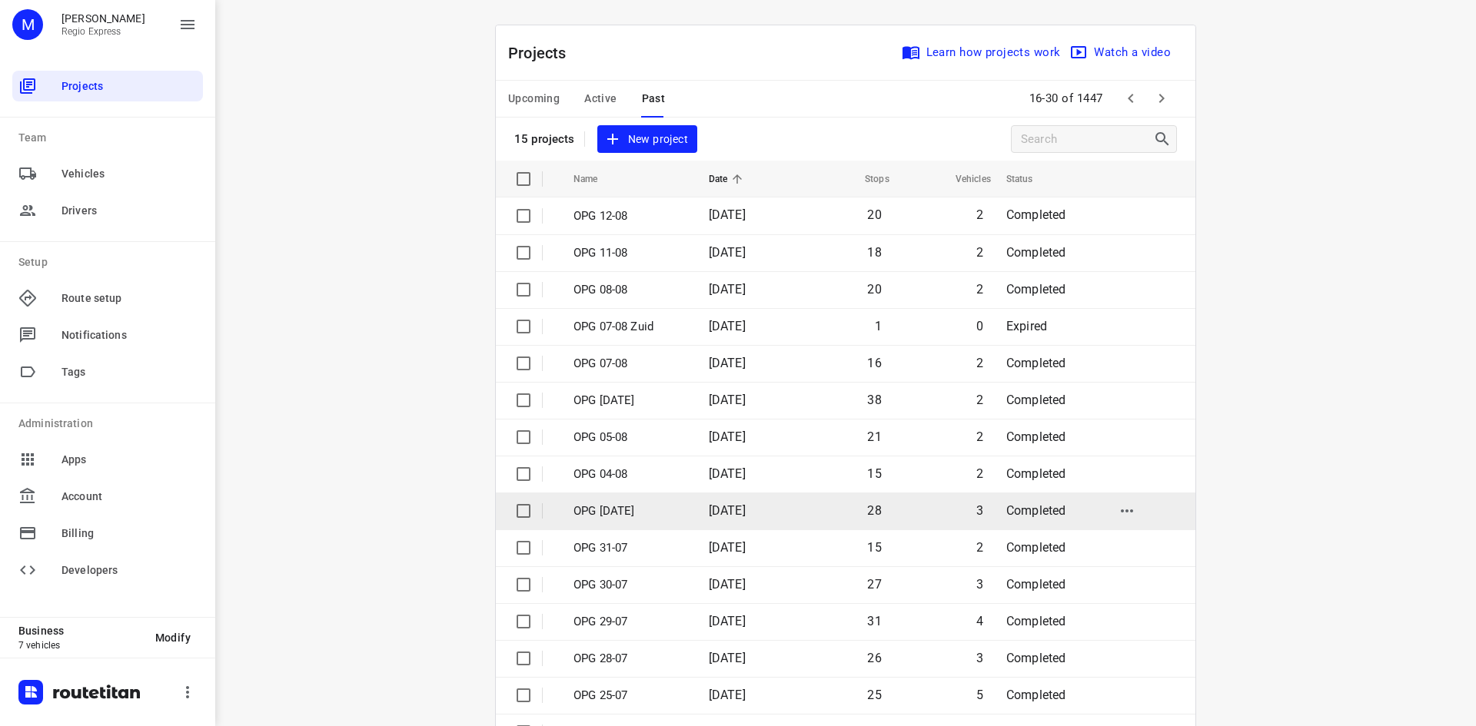
click at [709, 512] on span "[DATE]" at bounding box center [727, 511] width 37 height 15
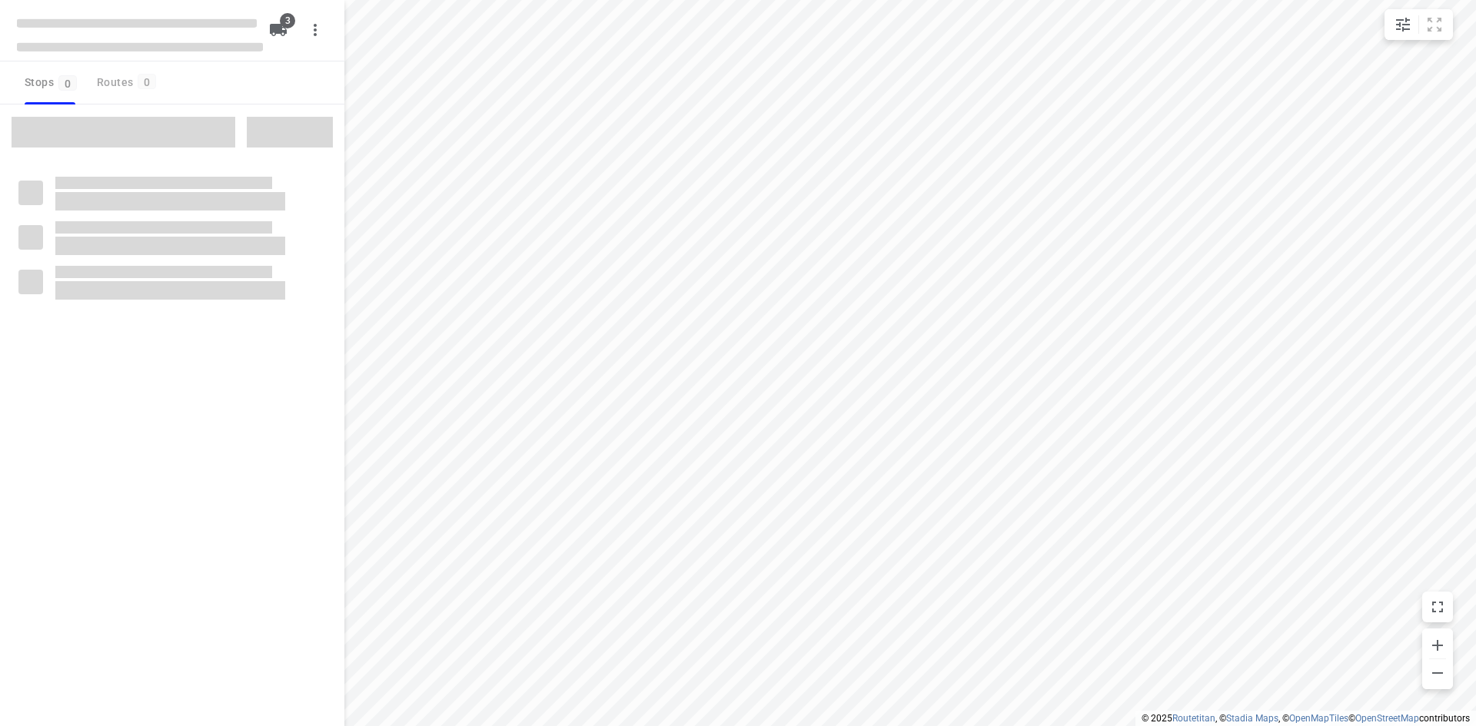
type input "distance"
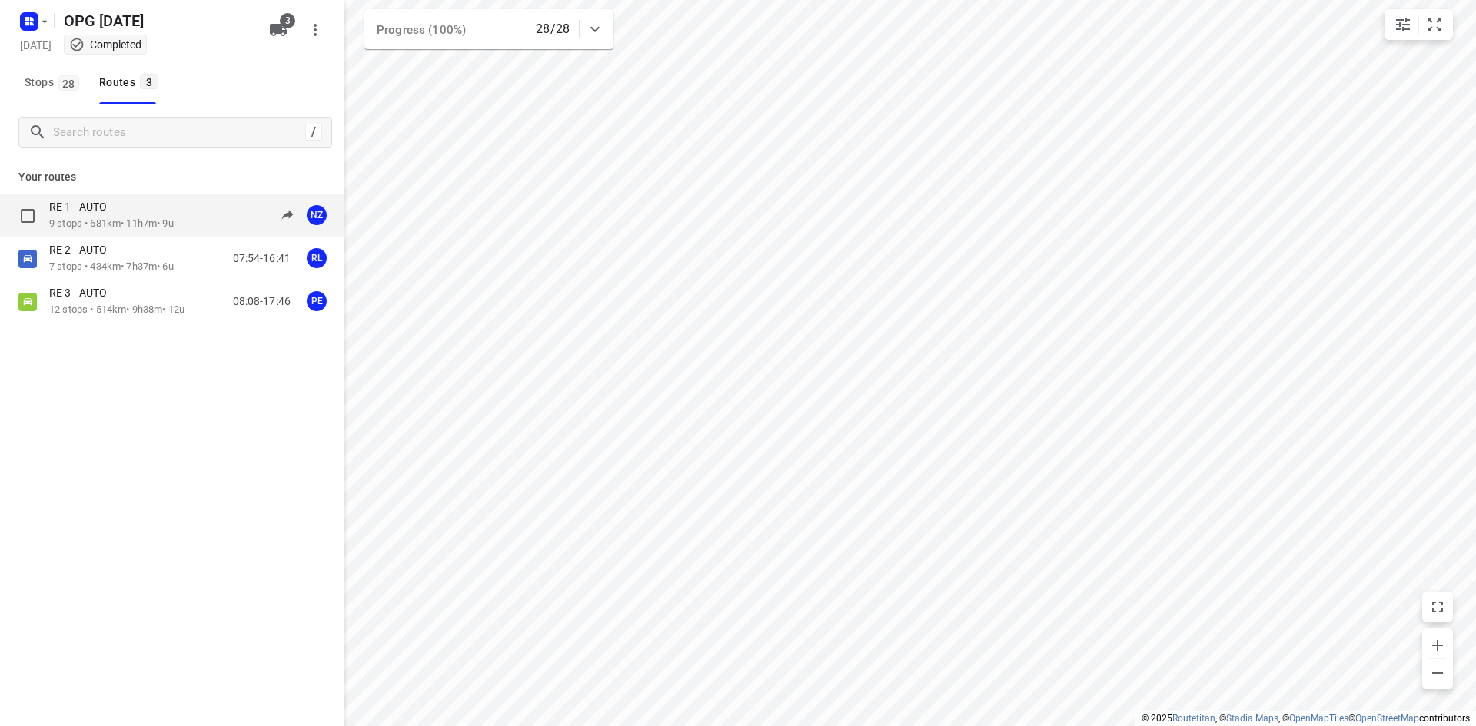
click at [174, 224] on p "9 stops • 681km • 11h7m • 9u" at bounding box center [111, 224] width 125 height 15
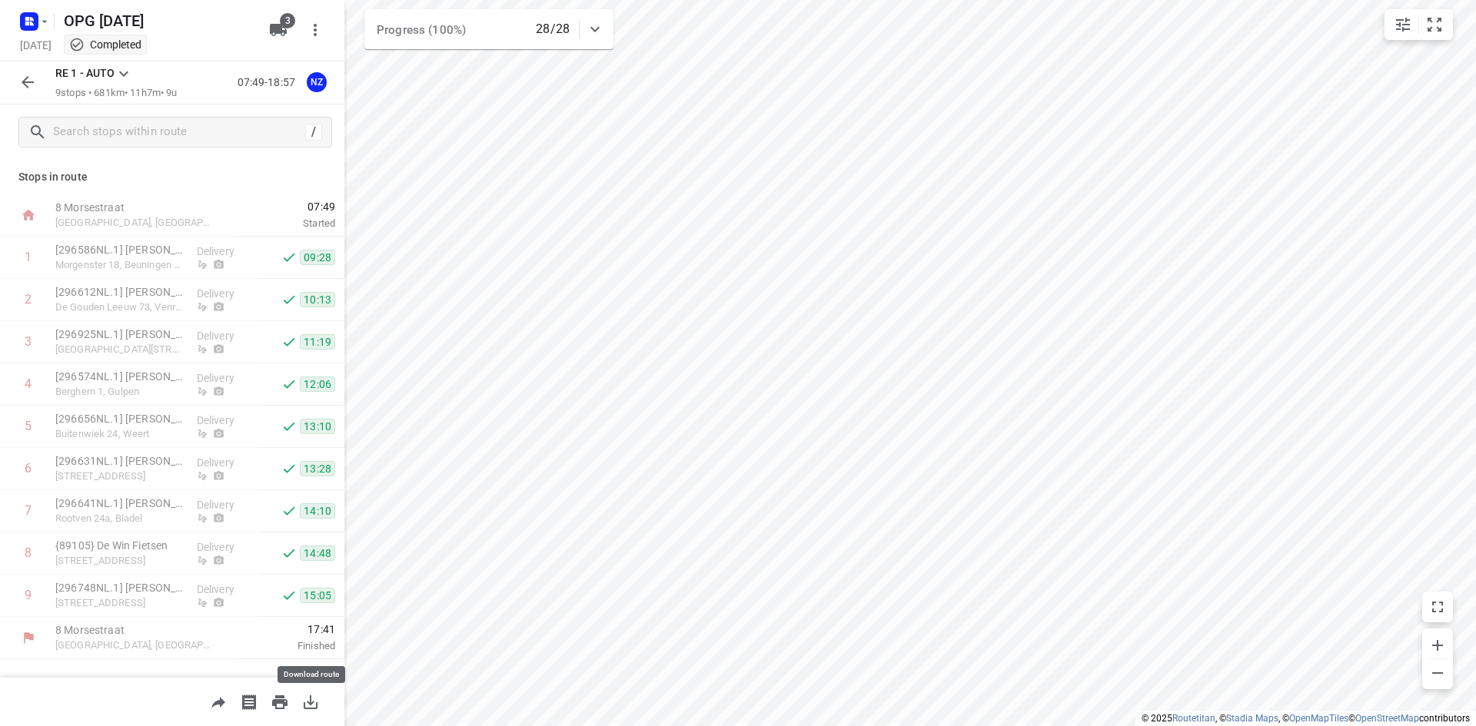
drag, startPoint x: 321, startPoint y: 703, endPoint x: 338, endPoint y: 686, distance: 24.5
click at [324, 703] on button "button" at bounding box center [310, 702] width 31 height 31
click at [28, 29] on rect "button" at bounding box center [29, 21] width 18 height 18
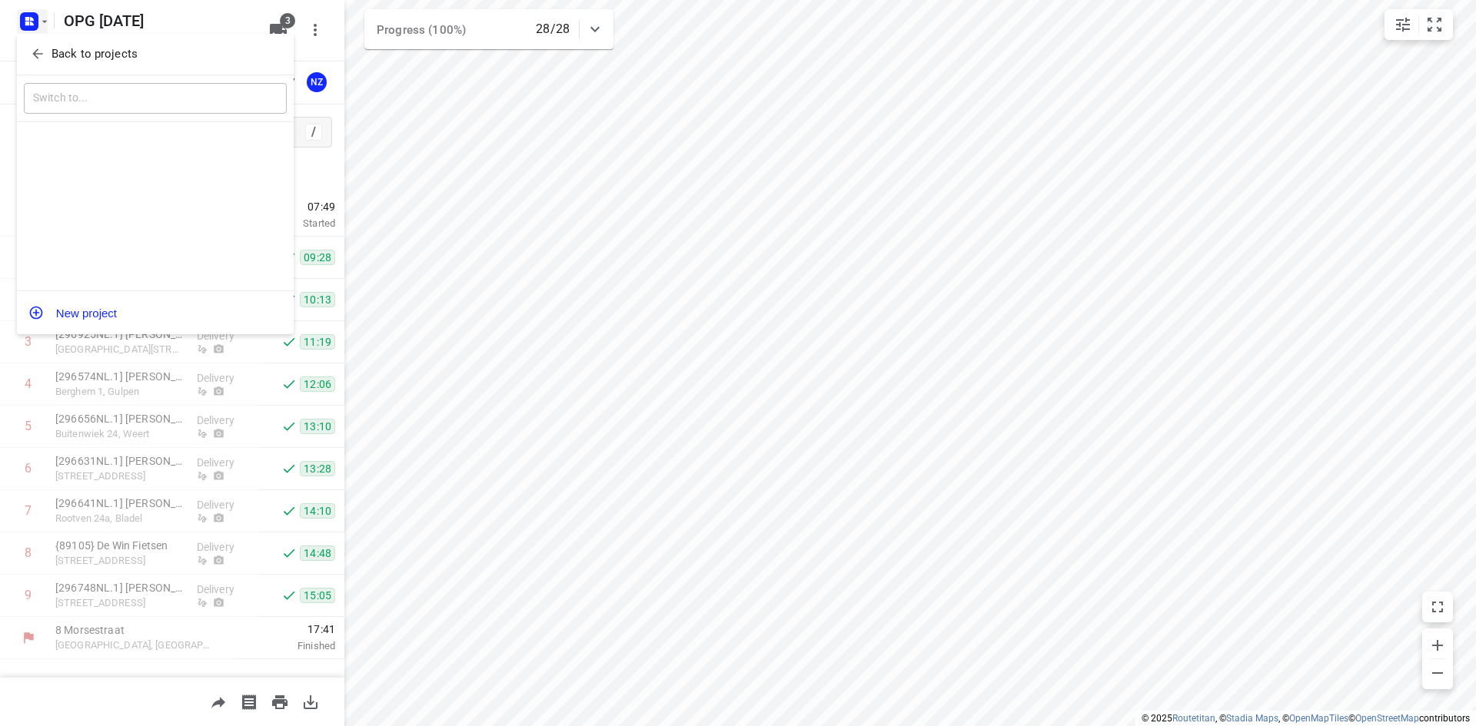
click at [47, 68] on div "Back to projects ​ New project" at bounding box center [155, 184] width 277 height 301
click at [48, 58] on span "Back to projects" at bounding box center [155, 54] width 251 height 18
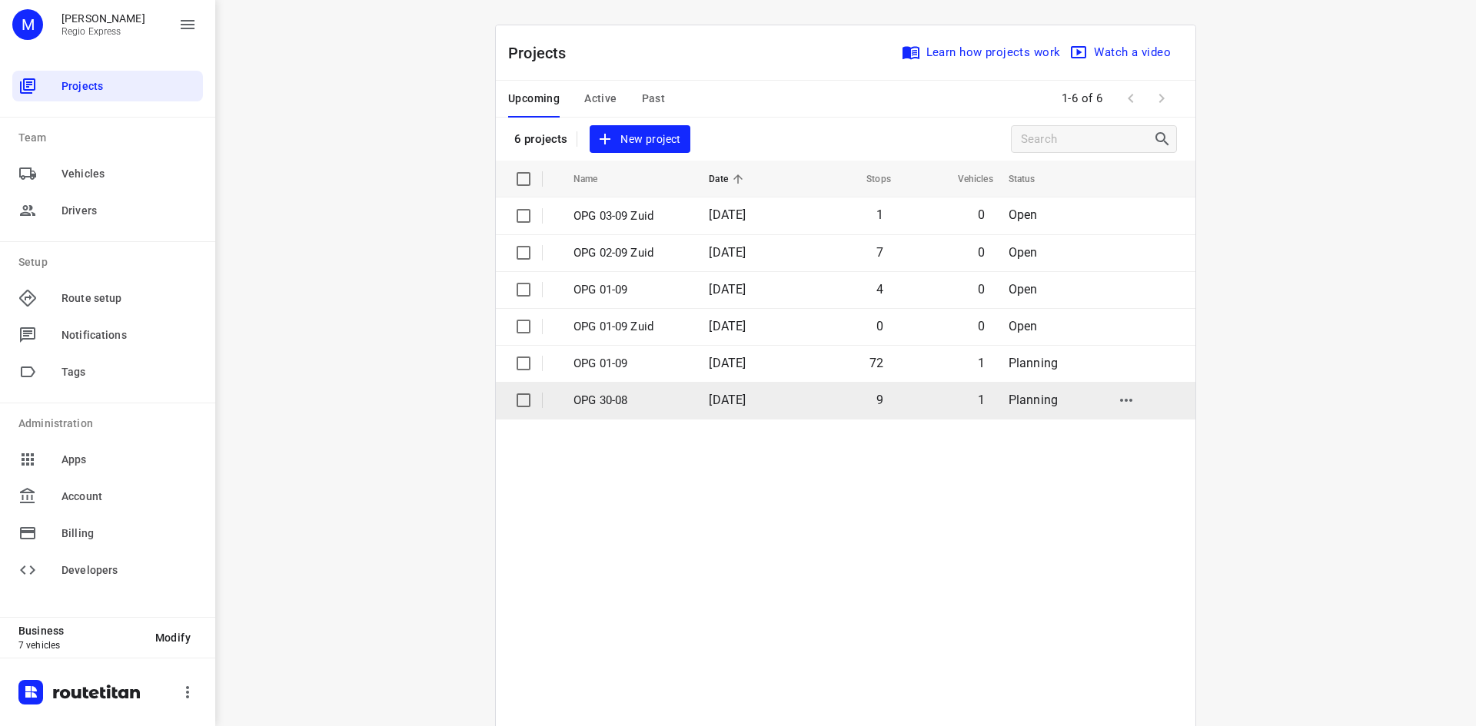
click at [731, 398] on span "[DATE]" at bounding box center [727, 400] width 37 height 15
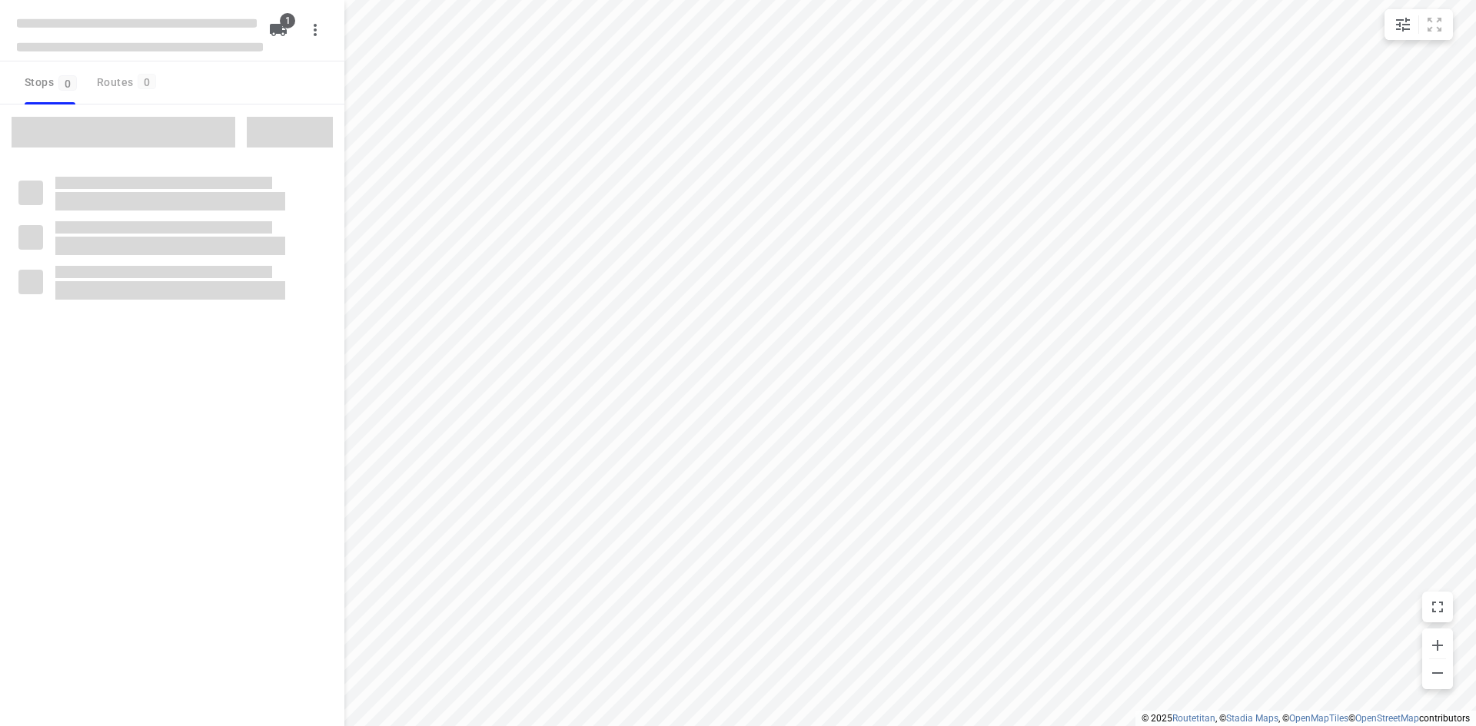
type input "distance"
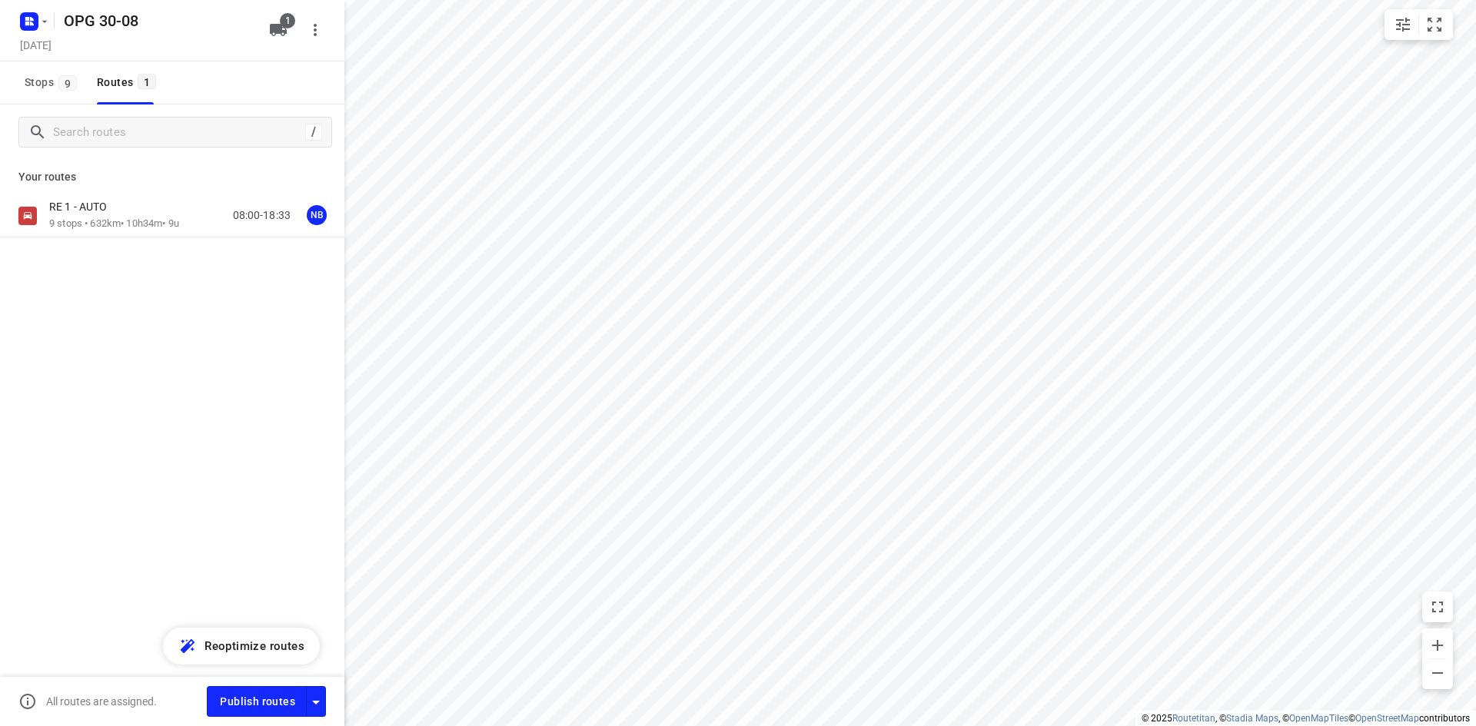
click at [34, 6] on div at bounding box center [32, 21] width 37 height 30
click at [37, 28] on rect "button" at bounding box center [29, 21] width 18 height 18
click at [44, 52] on icon "button" at bounding box center [37, 53] width 15 height 15
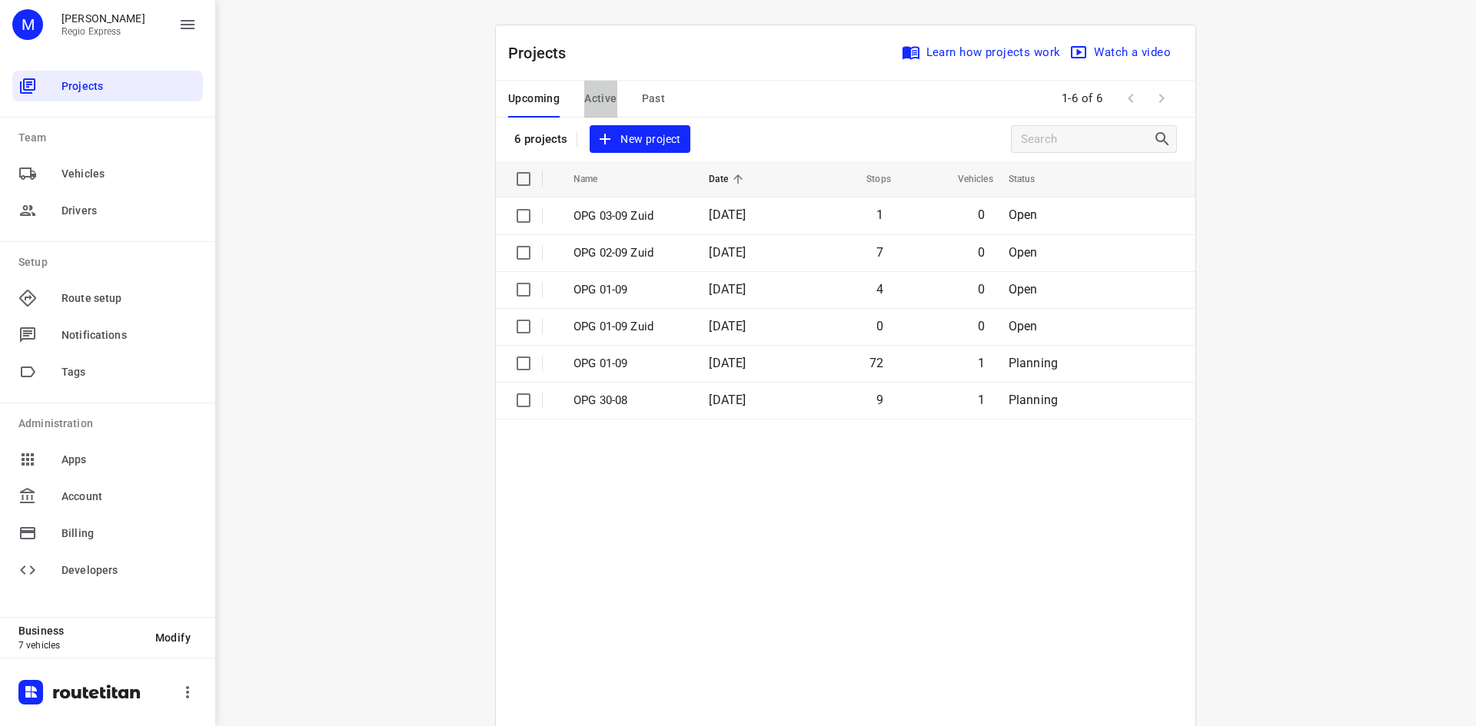
click at [584, 94] on span "Active" at bounding box center [600, 98] width 32 height 19
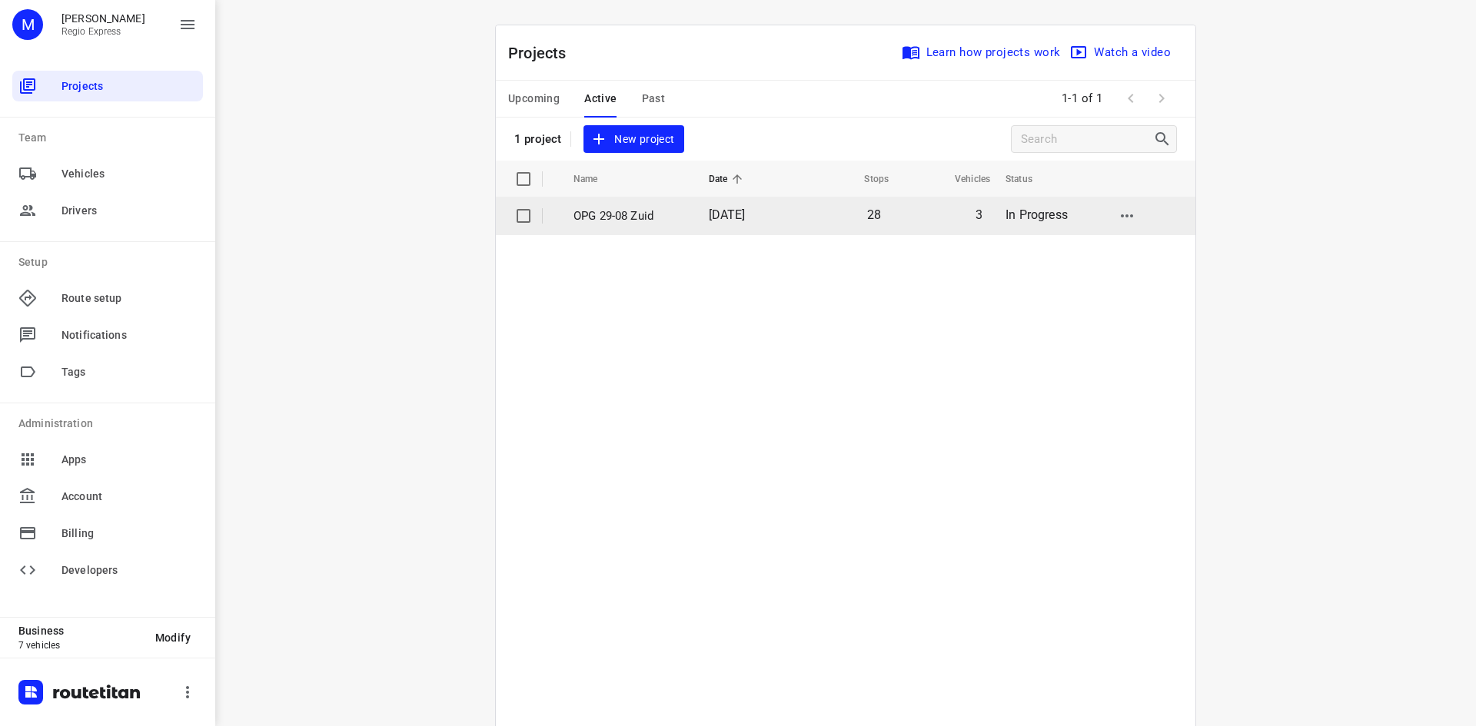
click at [673, 226] on td "OPG 29-08 Zuid" at bounding box center [627, 216] width 138 height 37
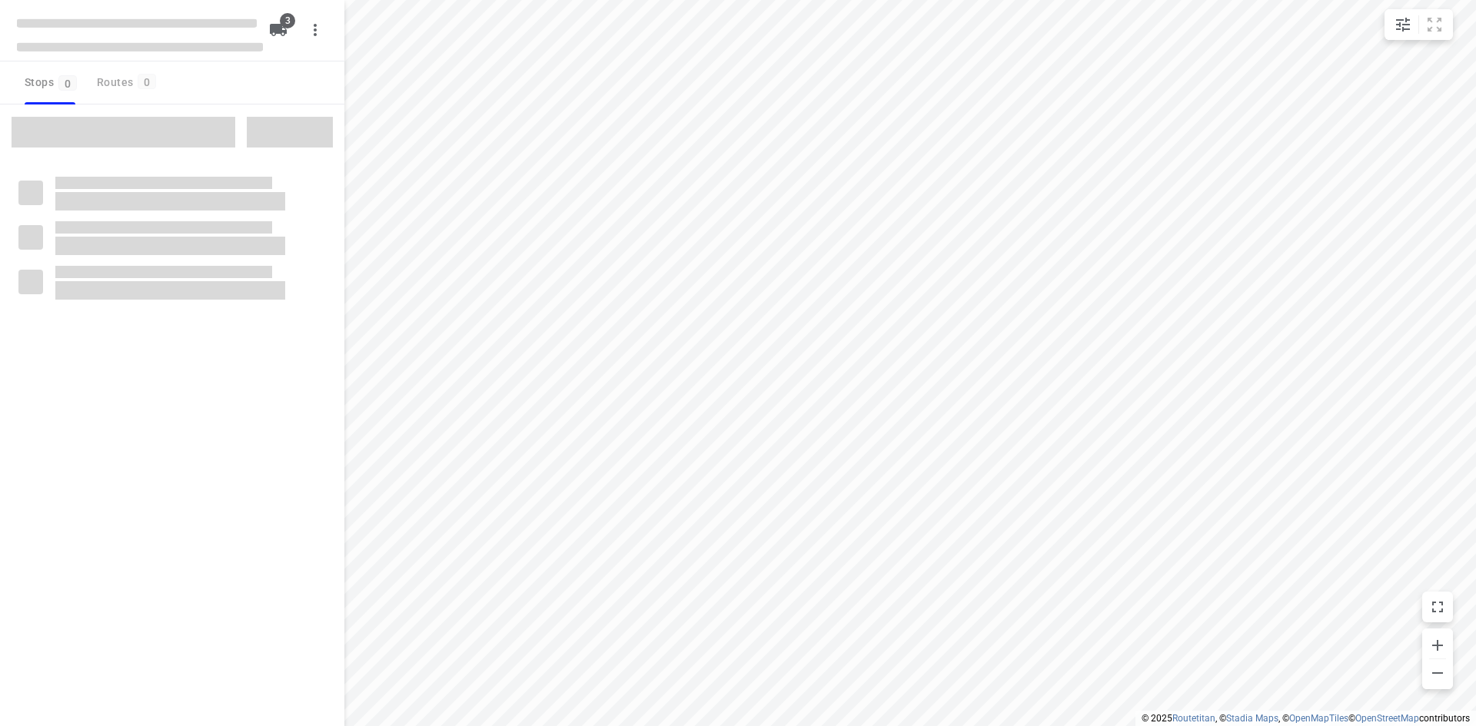
type input "distance"
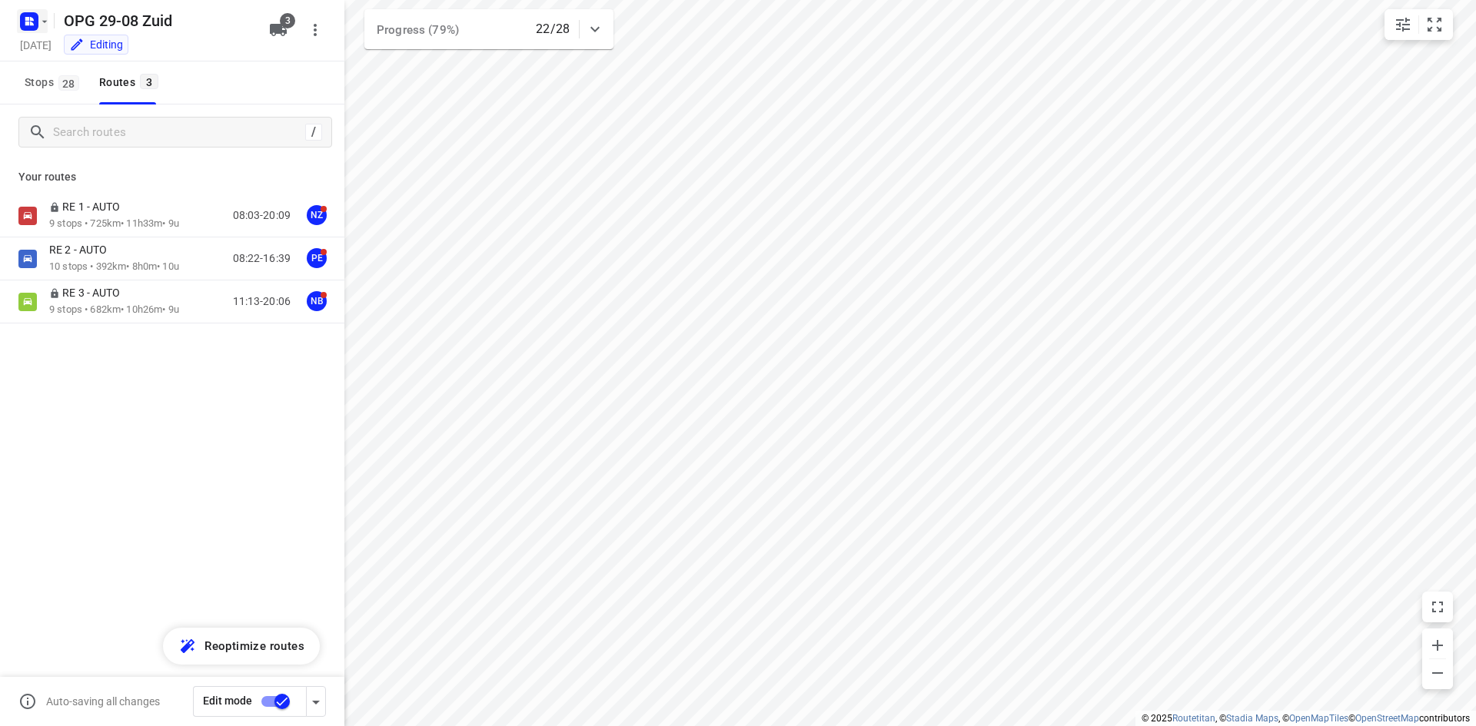
click at [45, 21] on icon "button" at bounding box center [44, 21] width 5 height 2
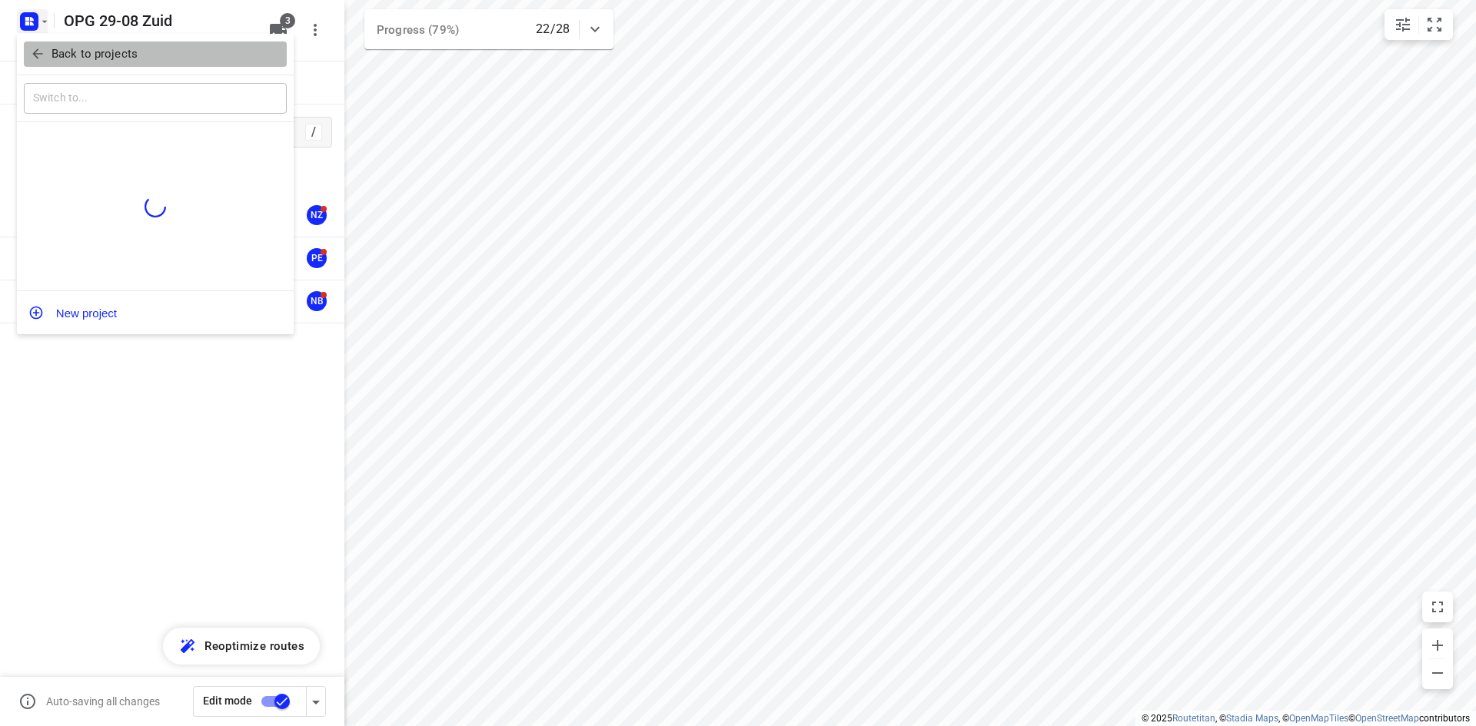
click at [65, 55] on p "Back to projects" at bounding box center [95, 54] width 86 height 18
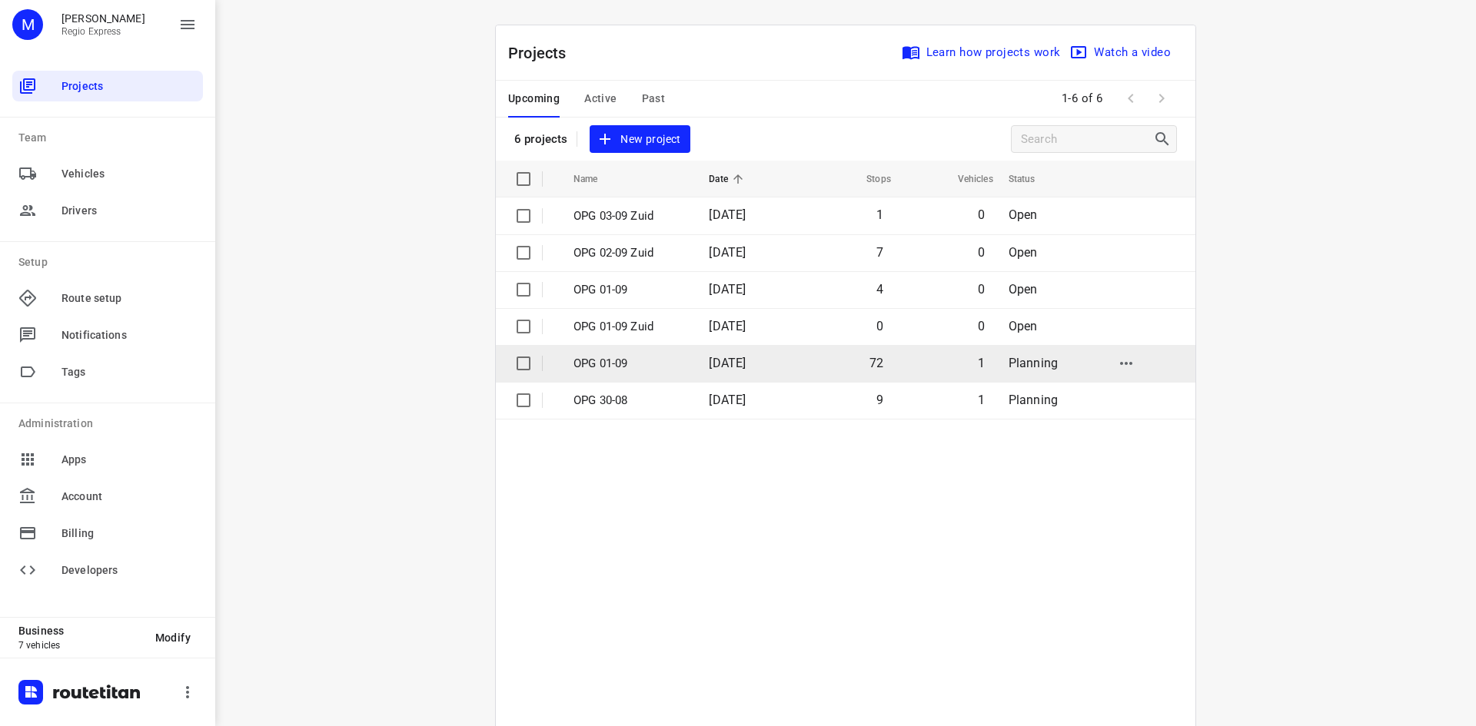
click at [849, 366] on td "72" at bounding box center [845, 363] width 98 height 37
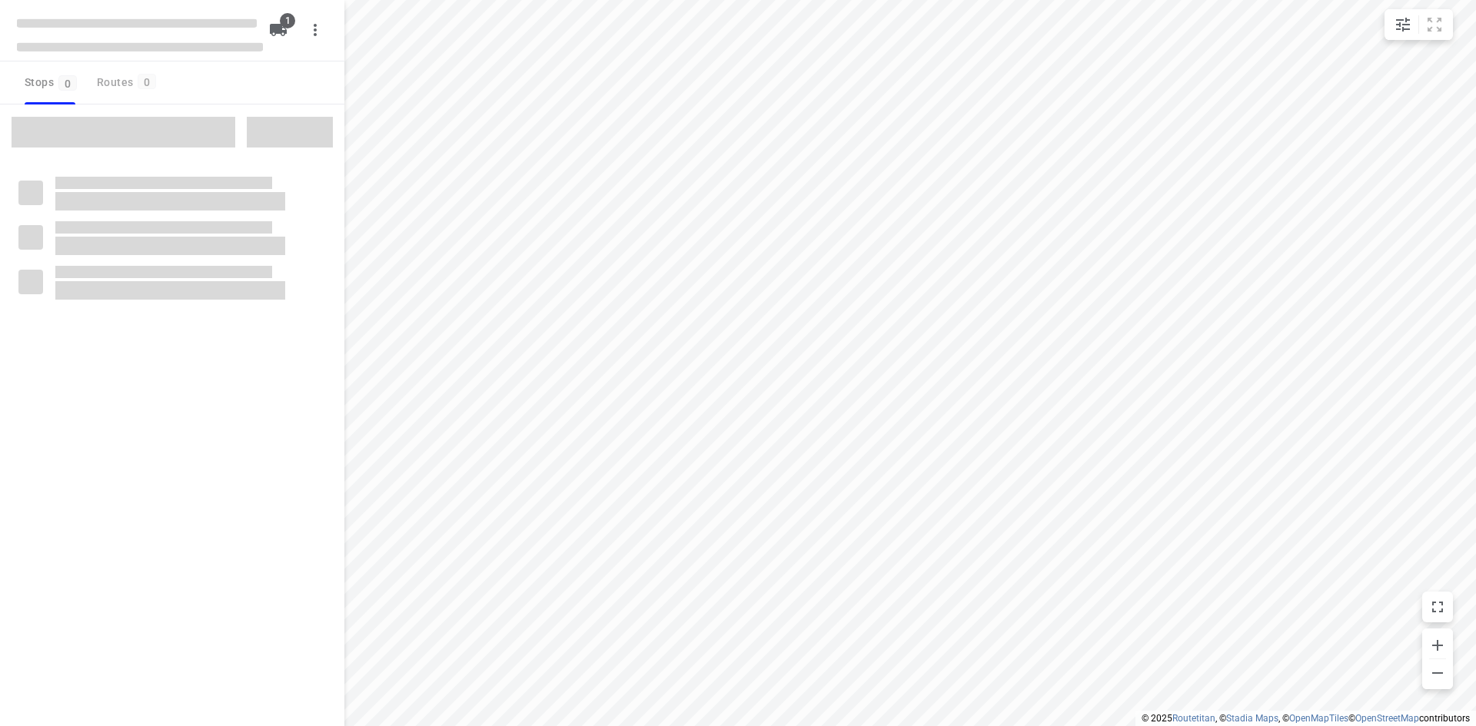
type input "distance"
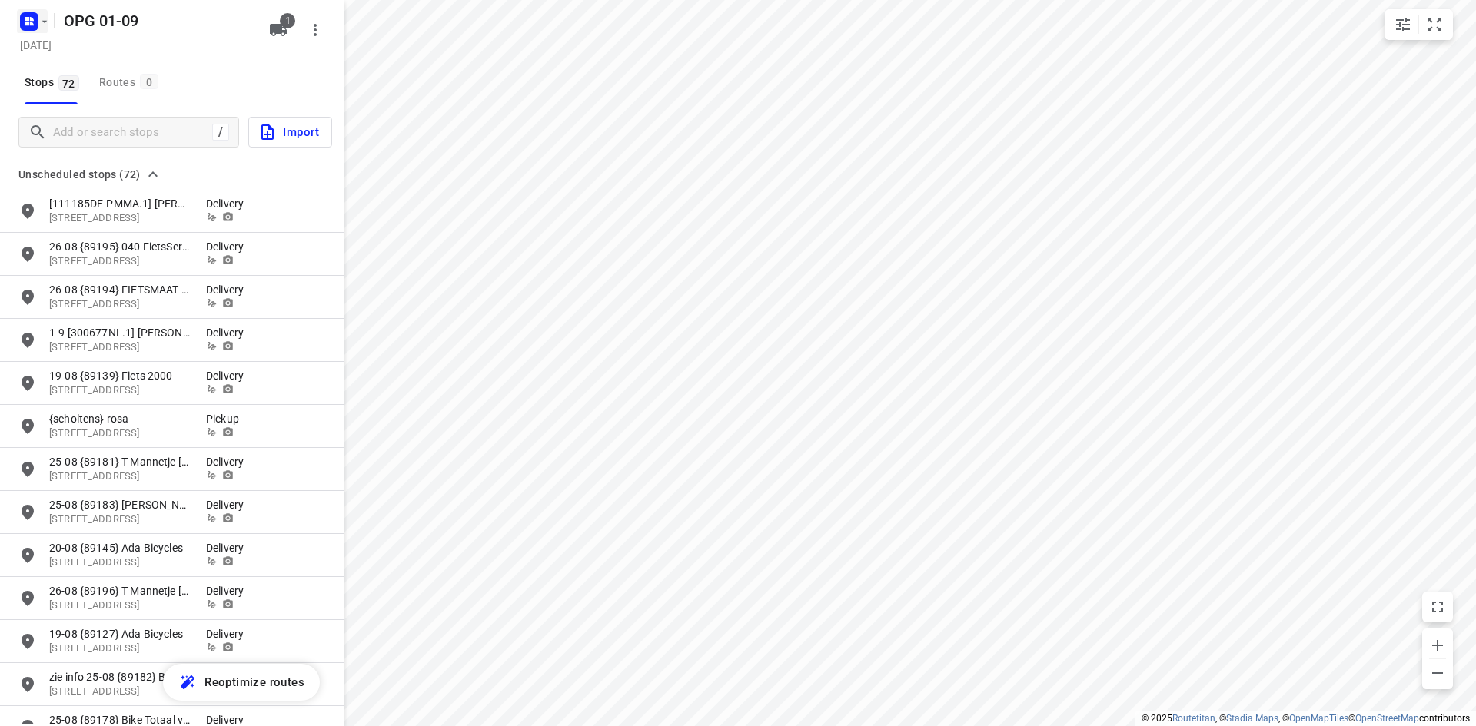
click at [24, 7] on div at bounding box center [32, 21] width 37 height 30
click at [33, 15] on rect "button" at bounding box center [29, 21] width 18 height 18
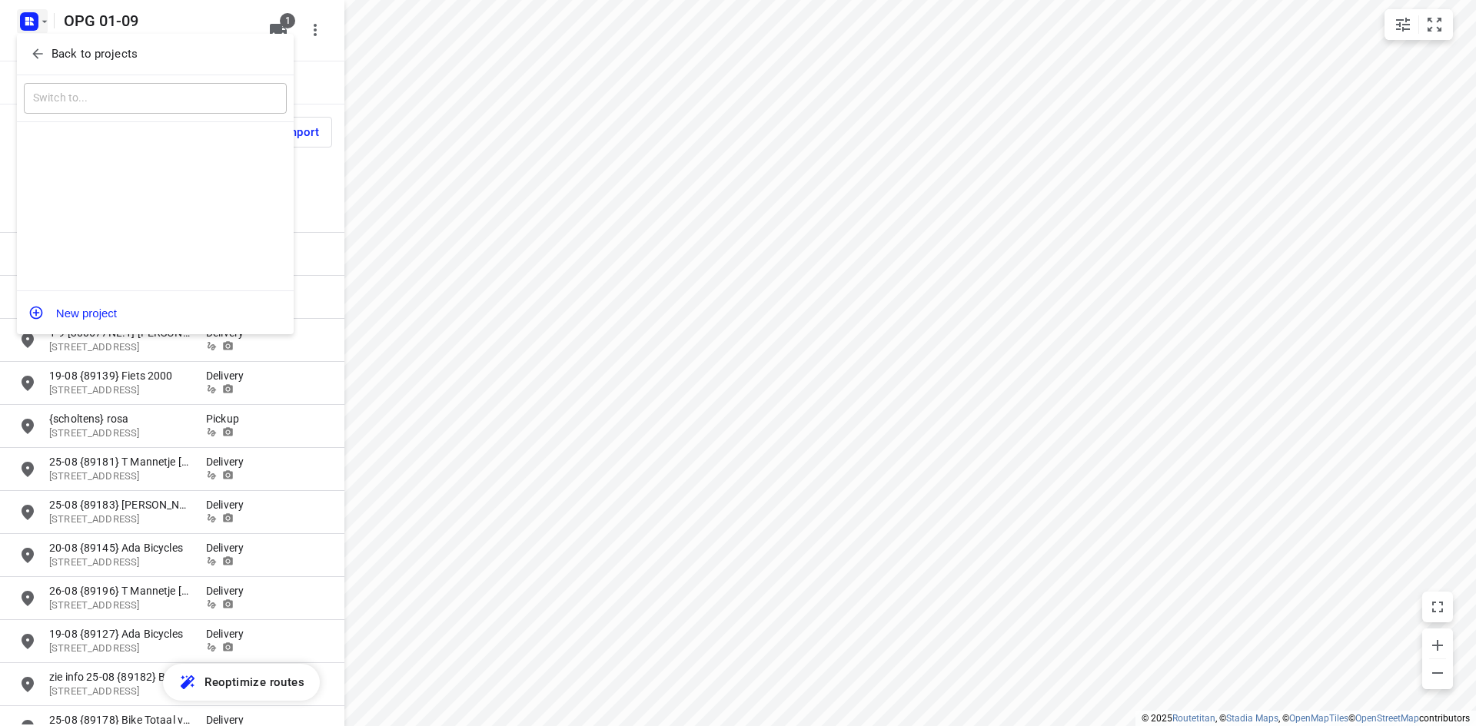
click at [47, 45] on span "Back to projects" at bounding box center [155, 54] width 251 height 18
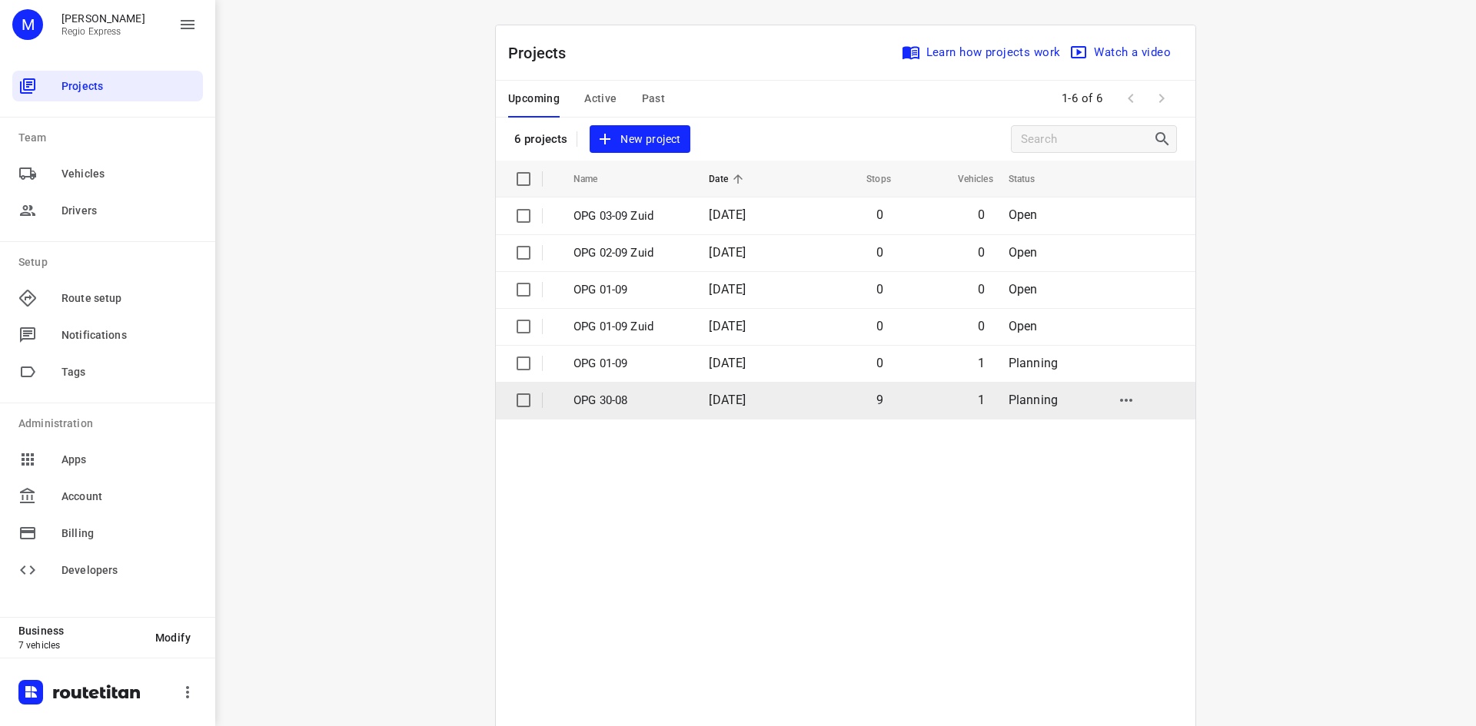
click at [936, 407] on td "1" at bounding box center [945, 400] width 102 height 37
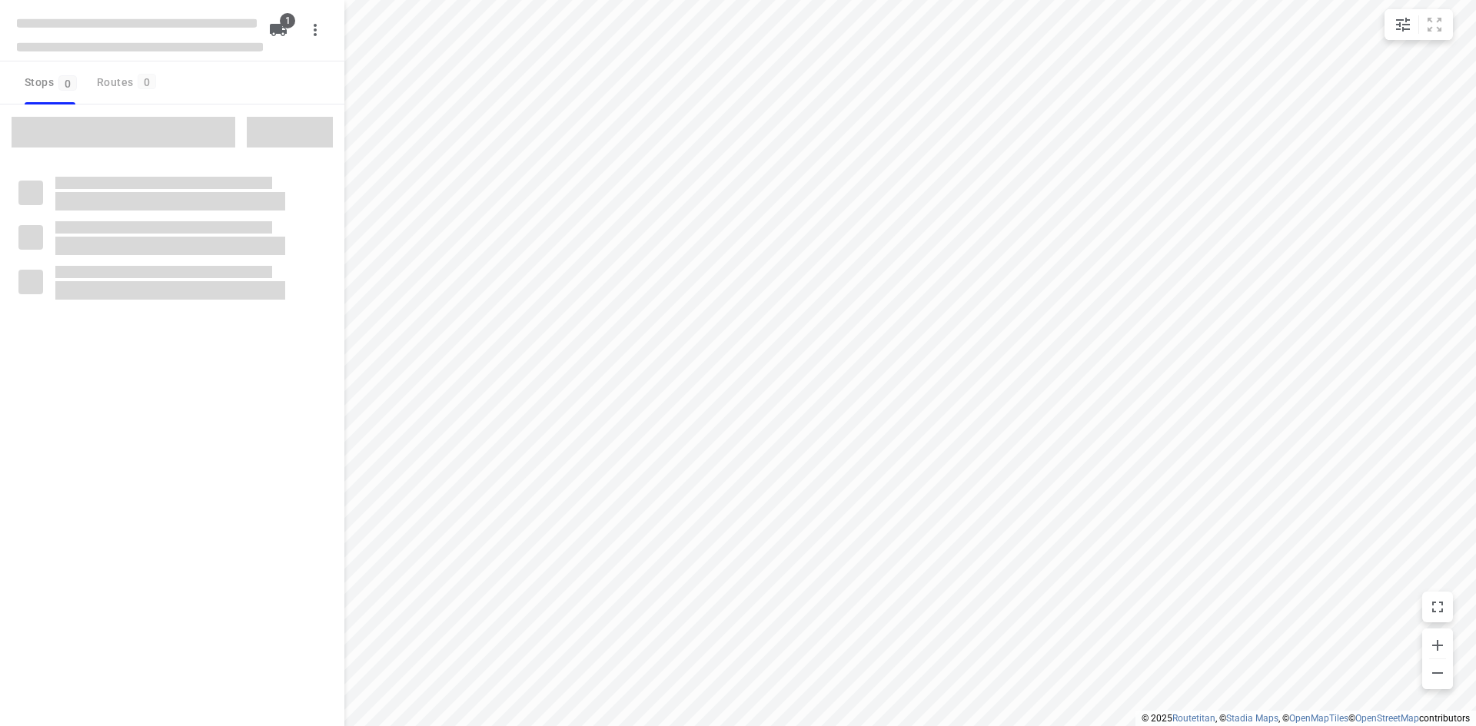
type input "distance"
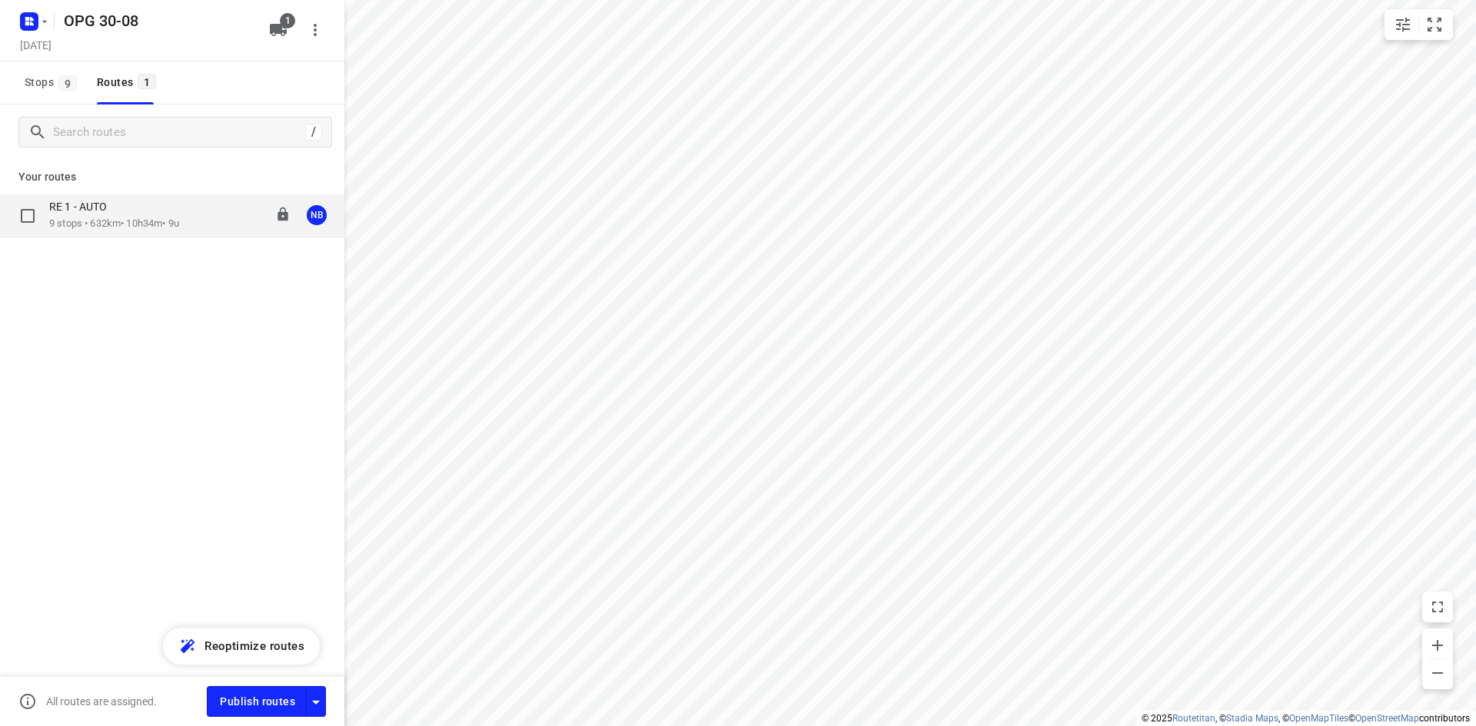
click at [179, 203] on div "RE 1 - AUTO" at bounding box center [114, 208] width 130 height 17
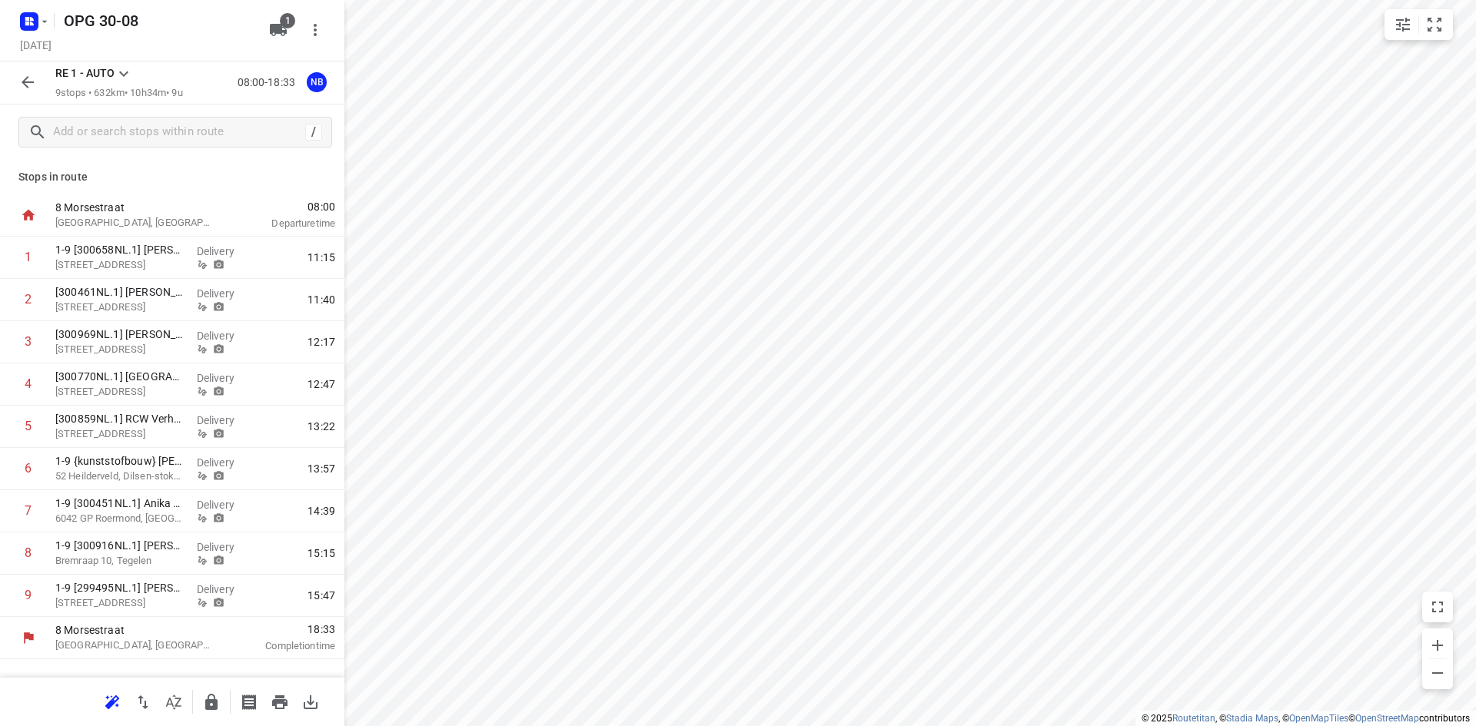
click at [27, 82] on icon "button" at bounding box center [28, 82] width 12 height 12
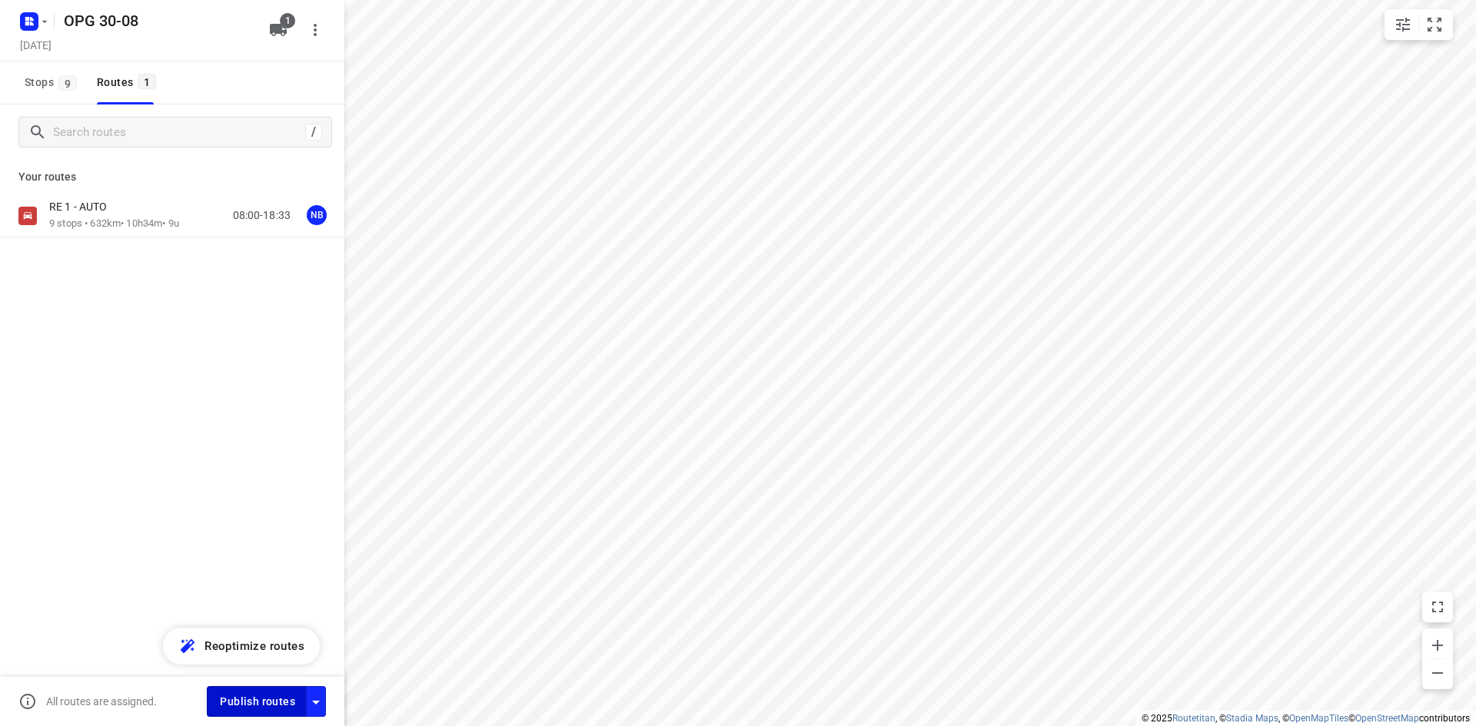
click at [261, 705] on span "Publish routes" at bounding box center [257, 702] width 75 height 19
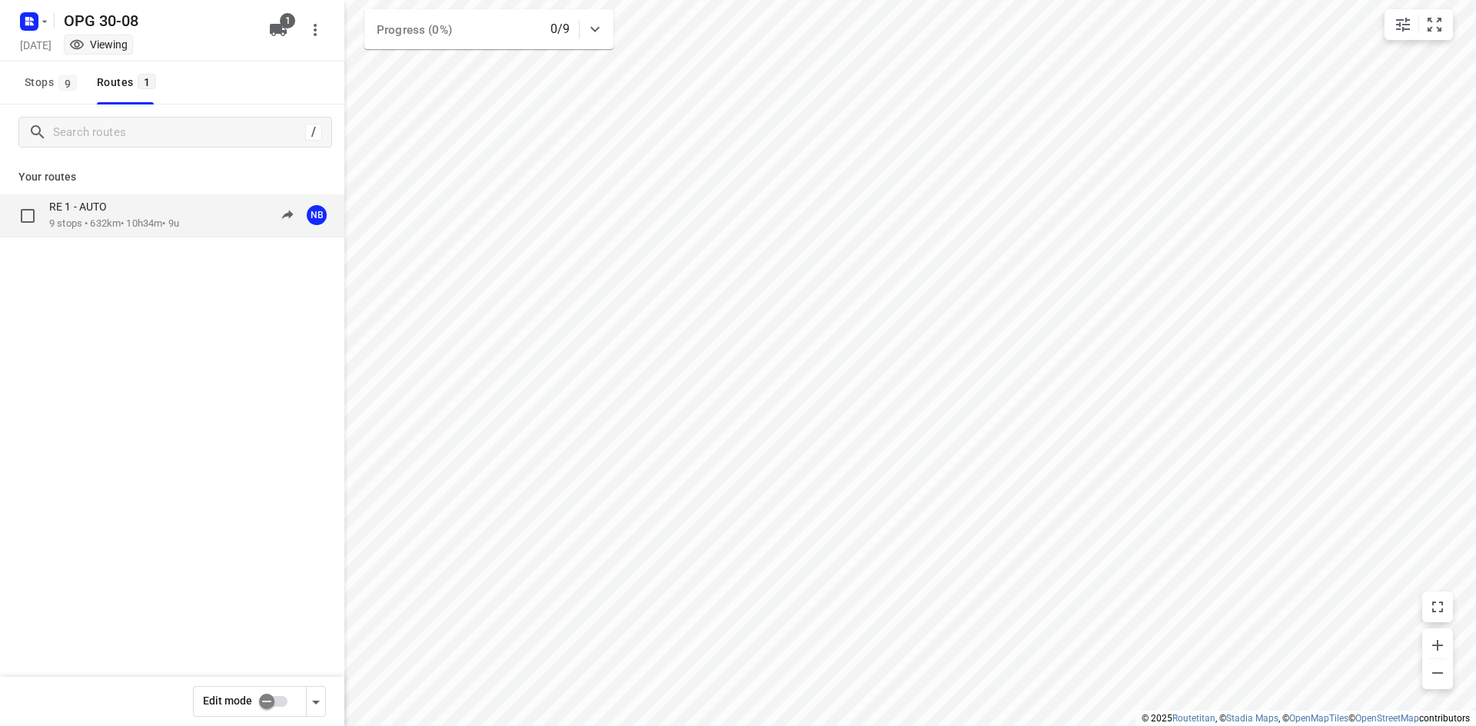
click at [202, 212] on div "RE 1 - AUTO 9 stops • 632km • 10h34m • 9u 08:00-18:33 NB" at bounding box center [196, 216] width 295 height 32
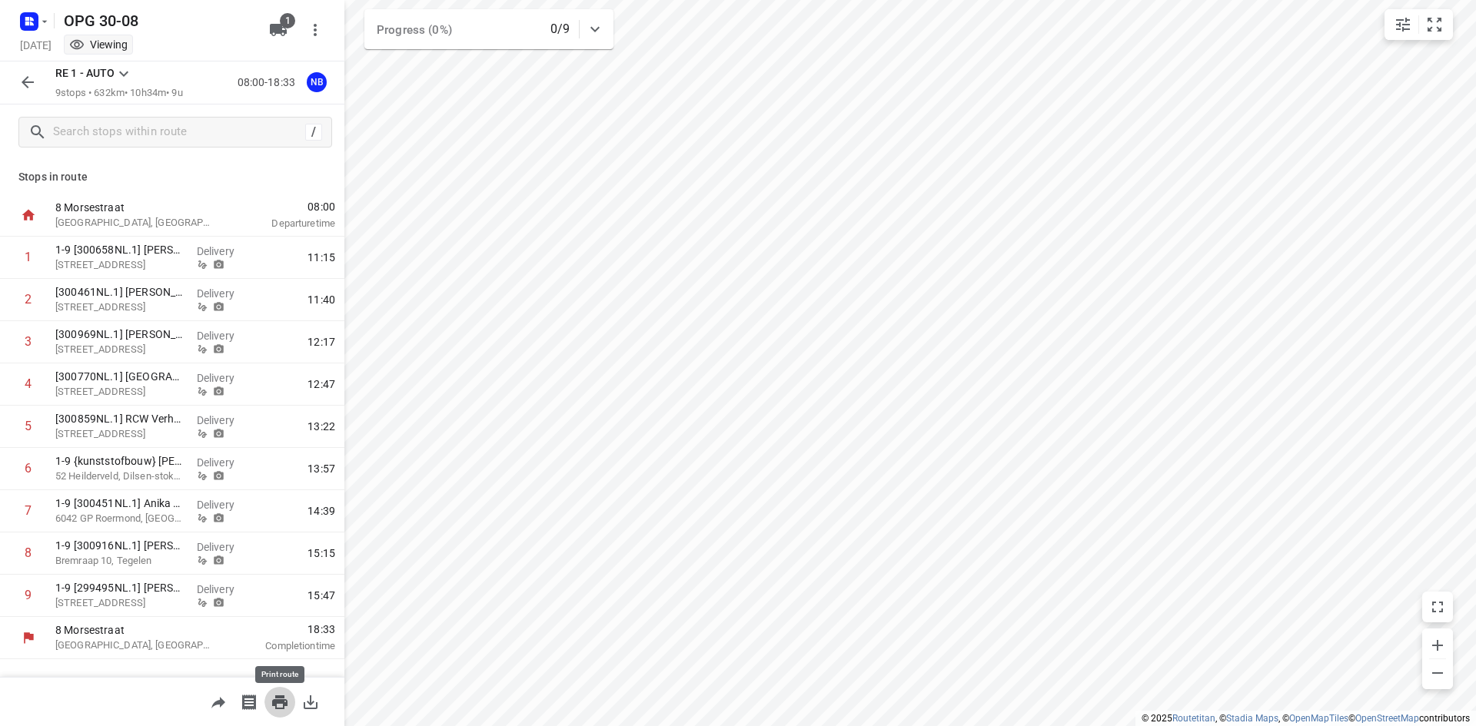
click at [288, 698] on icon "button" at bounding box center [280, 702] width 18 height 18
click at [26, 71] on button "button" at bounding box center [27, 82] width 31 height 31
click at [26, 24] on icon "button" at bounding box center [27, 24] width 4 height 4
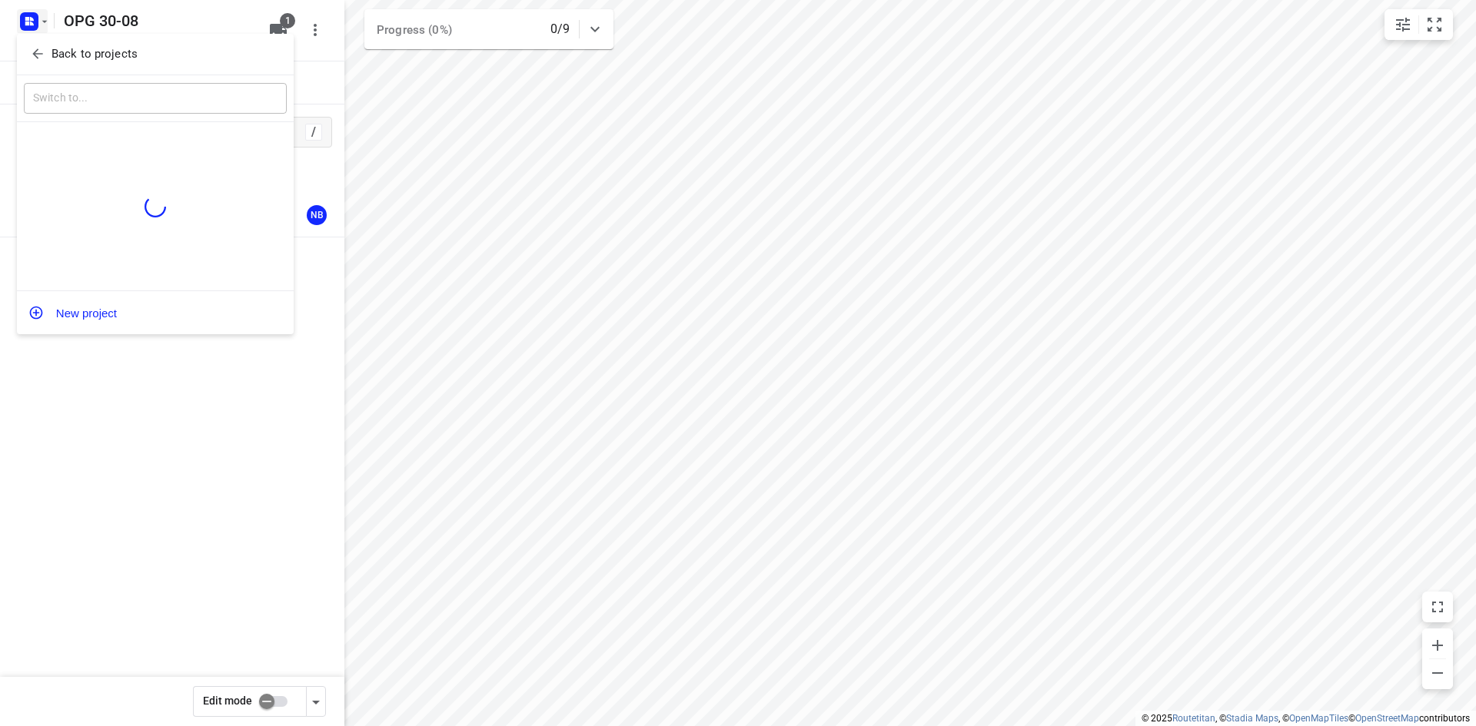
click at [91, 48] on p "Back to projects" at bounding box center [95, 54] width 86 height 18
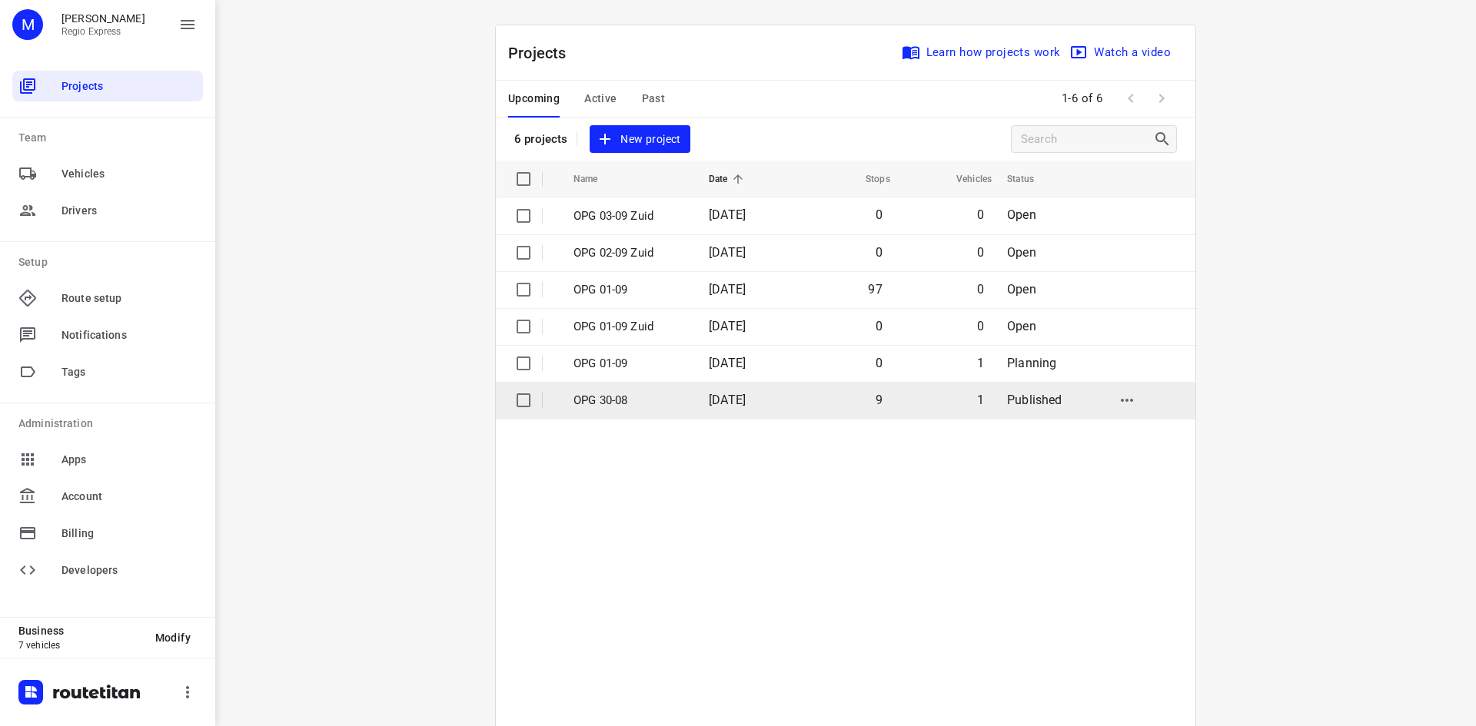
click at [674, 401] on p "OPG 30-08" at bounding box center [629, 401] width 112 height 18
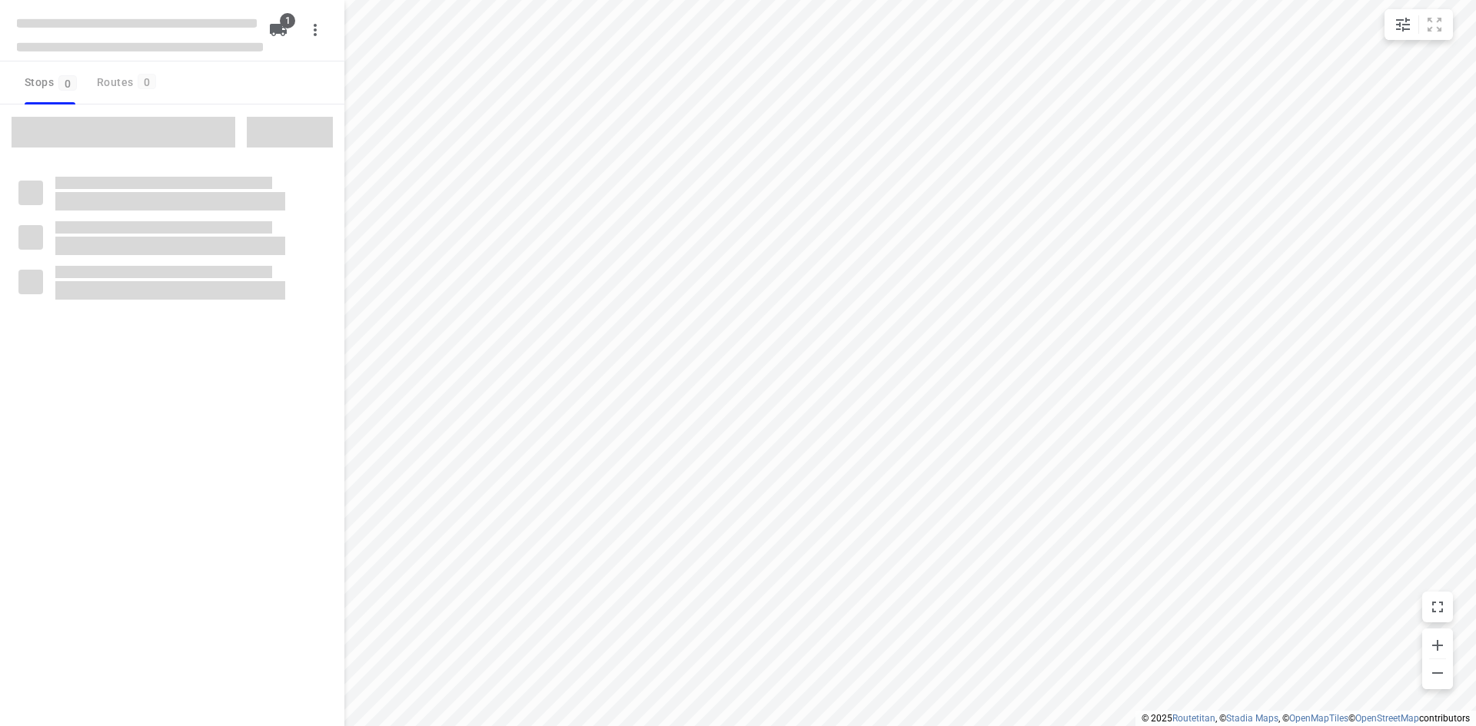
type input "distance"
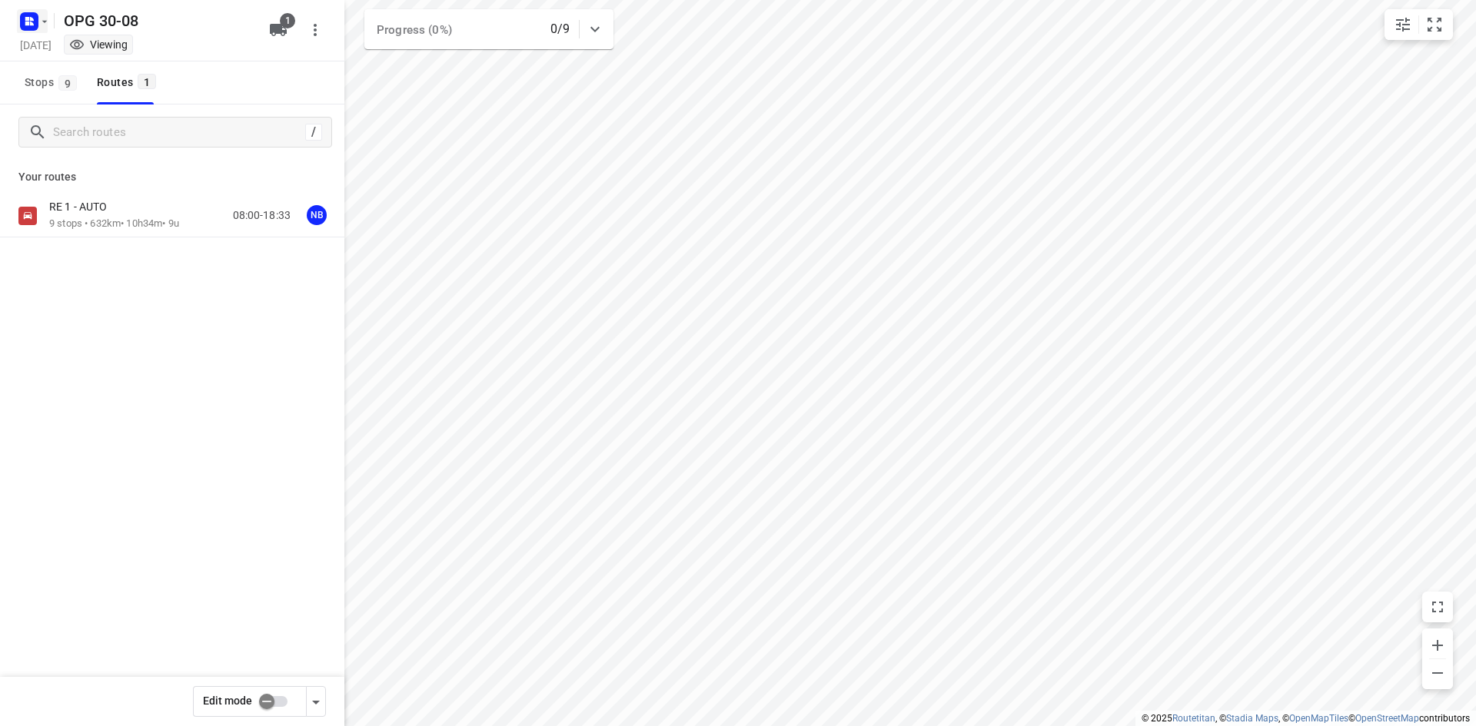
click at [44, 18] on icon "button" at bounding box center [44, 21] width 12 height 12
click at [45, 39] on div "Back to projects" at bounding box center [155, 55] width 277 height 42
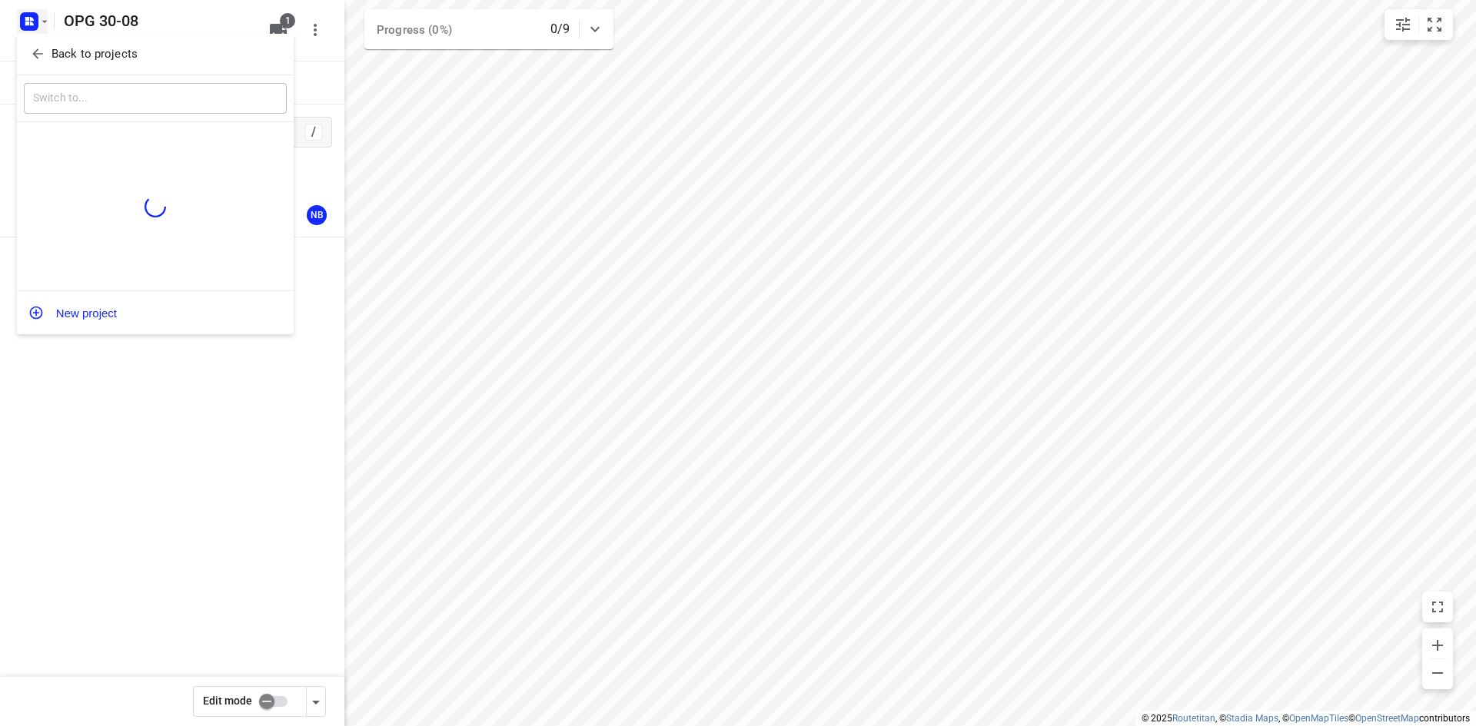
click at [54, 49] on p "Back to projects" at bounding box center [95, 54] width 86 height 18
